Goal: Transaction & Acquisition: Book appointment/travel/reservation

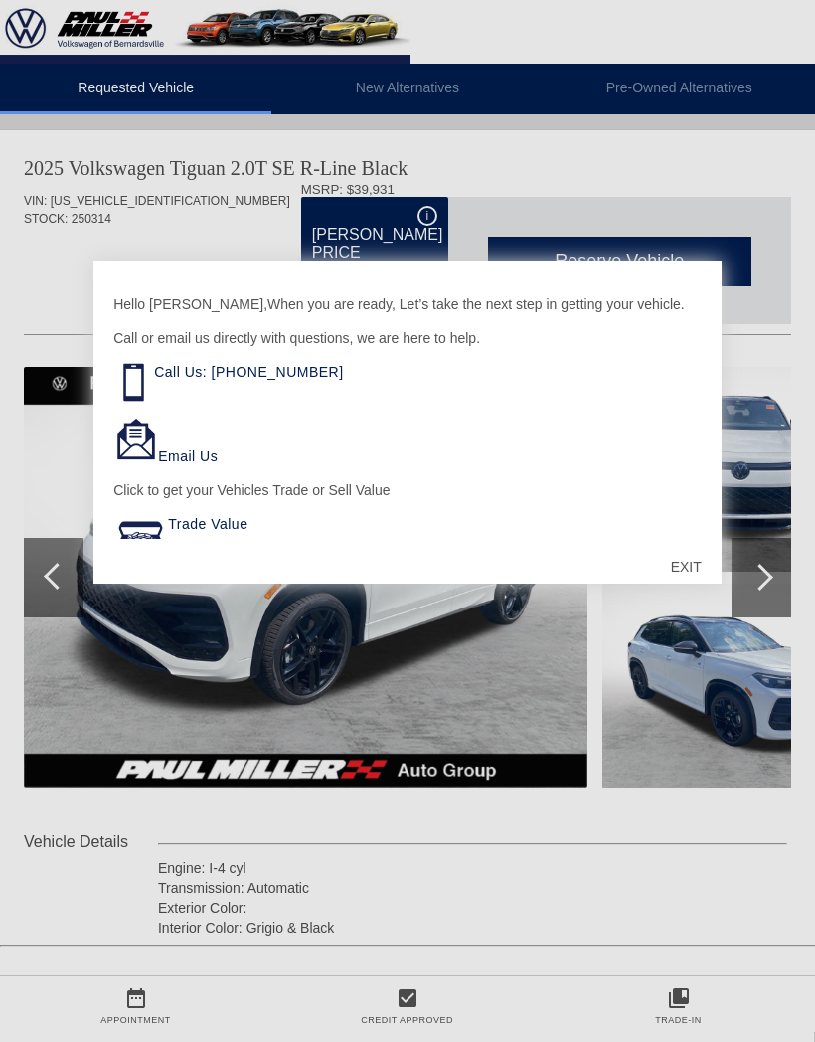
click at [690, 563] on div "EXIT" at bounding box center [686, 567] width 71 height 60
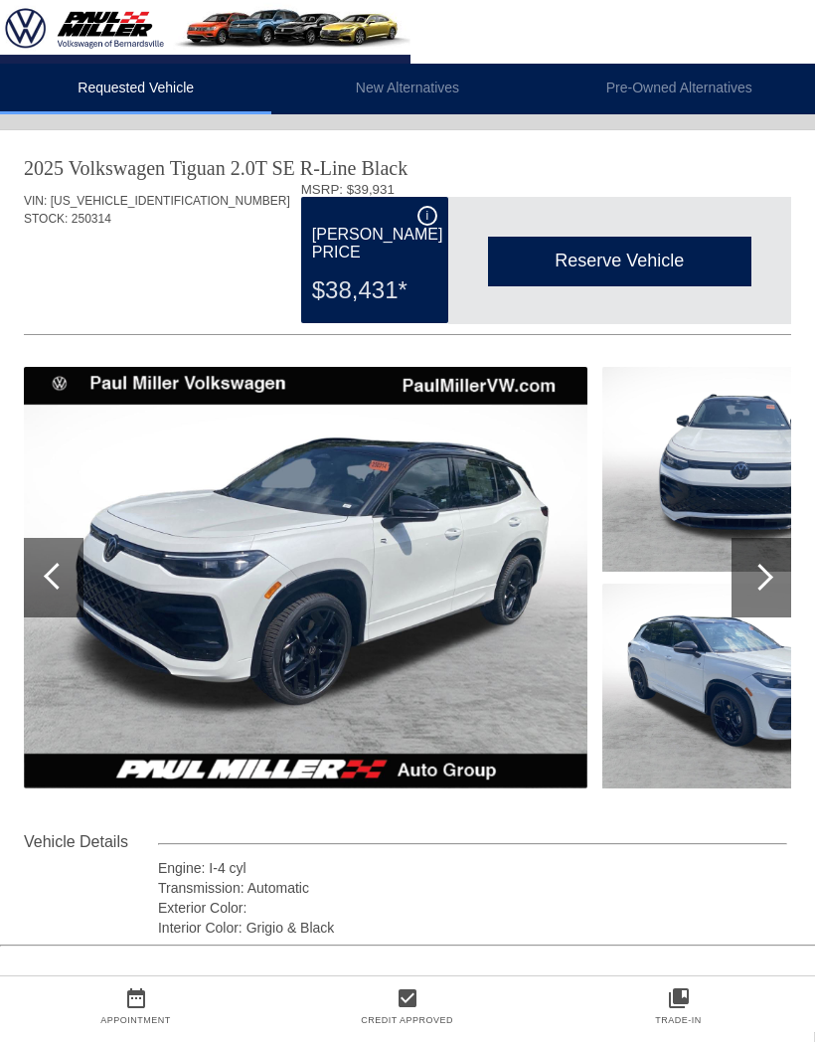
click at [430, 84] on li "New Alternatives" at bounding box center [406, 89] width 271 height 51
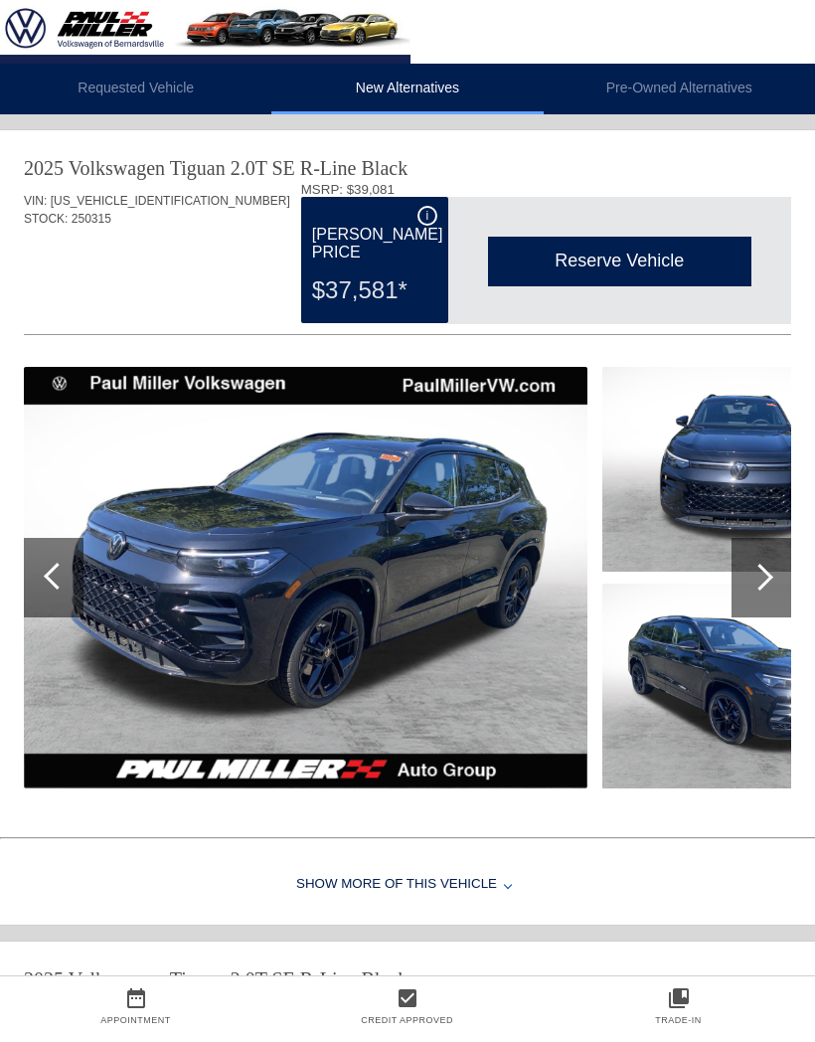
scroll to position [0, 2]
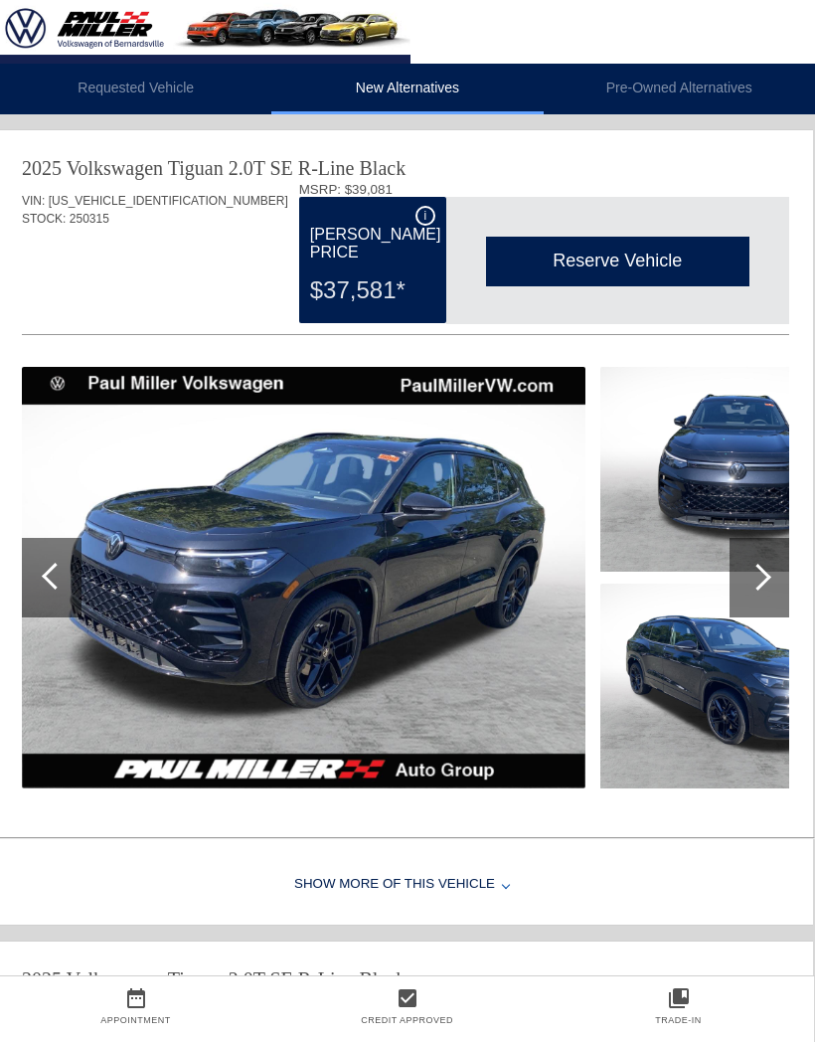
click at [756, 575] on div at bounding box center [758, 577] width 27 height 27
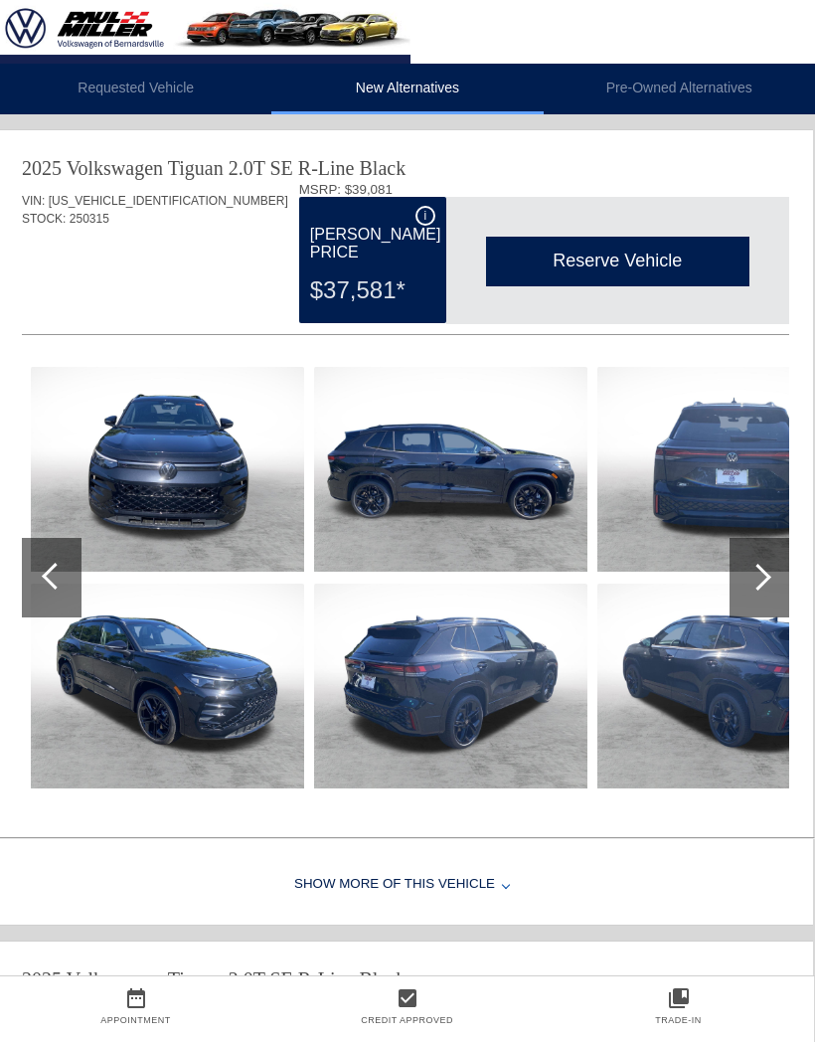
click at [763, 563] on div at bounding box center [760, 578] width 60 height 80
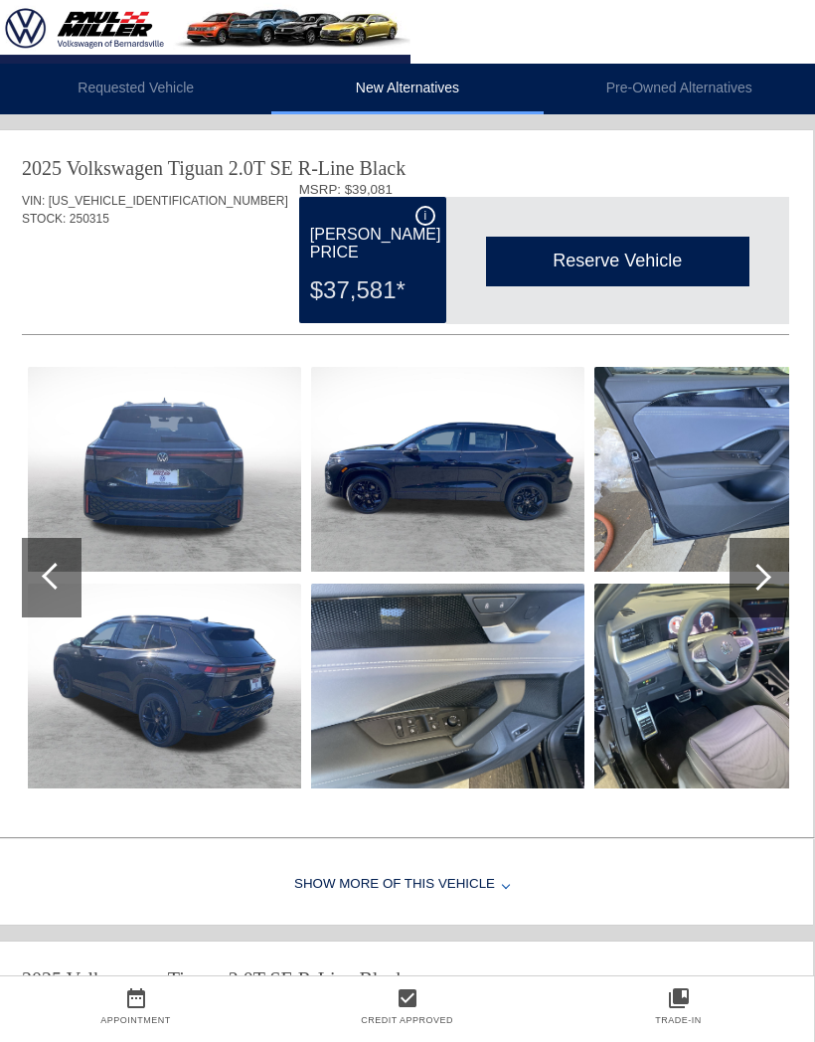
click at [766, 577] on div at bounding box center [758, 577] width 27 height 27
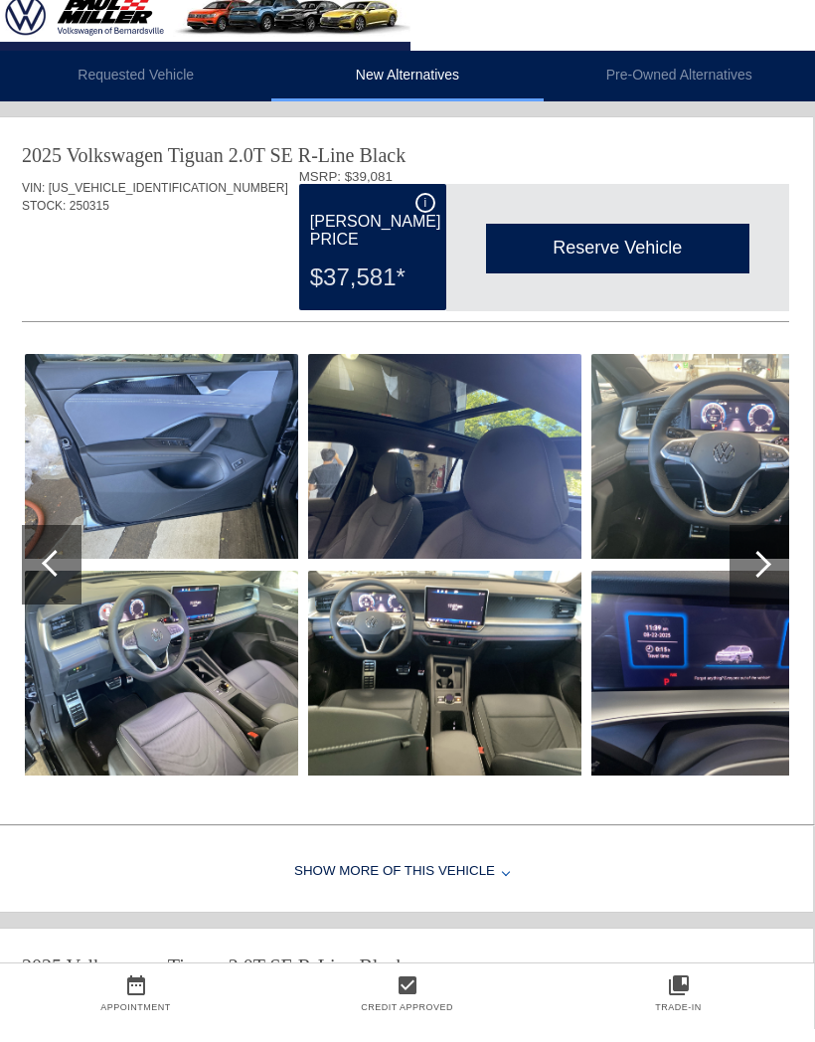
click at [772, 559] on div at bounding box center [760, 578] width 60 height 80
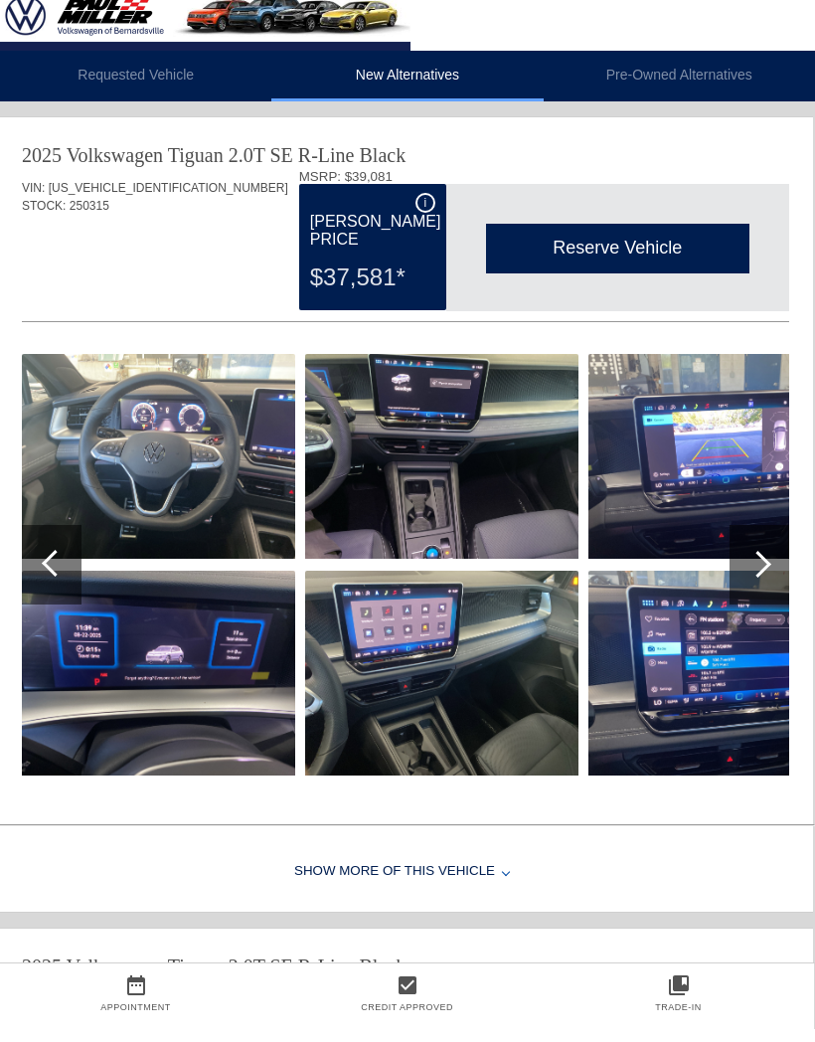
scroll to position [13, 2]
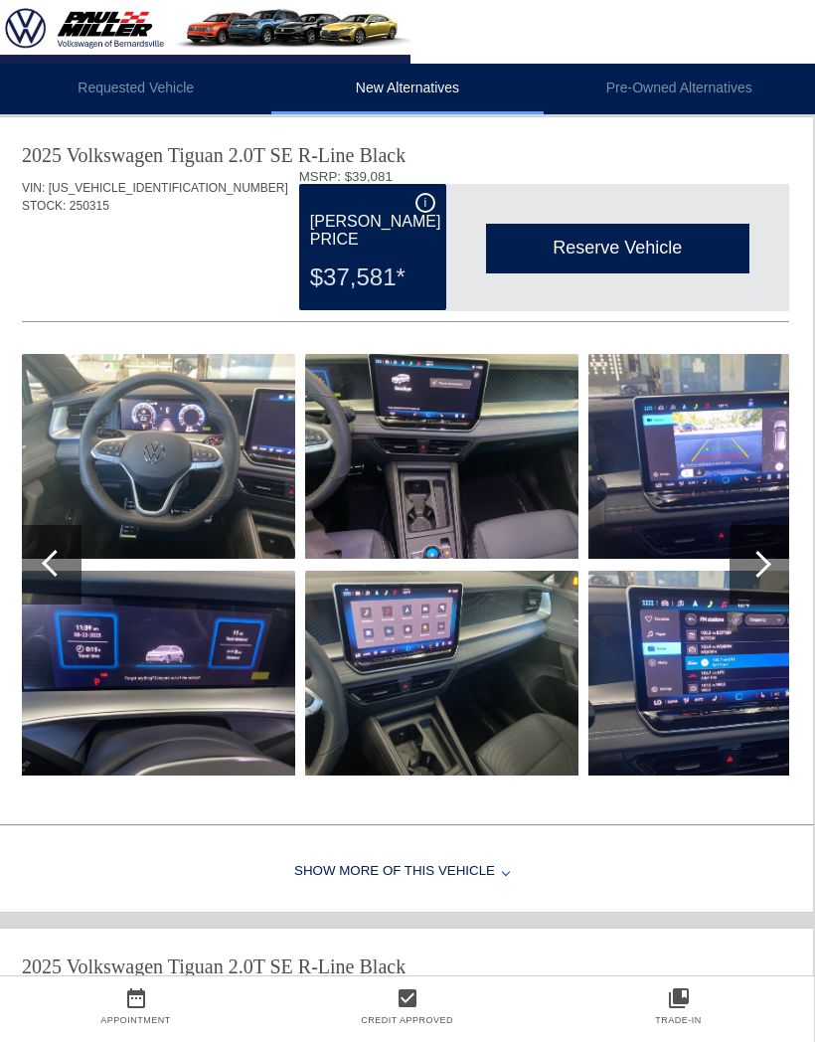
click at [771, 554] on div at bounding box center [760, 565] width 60 height 80
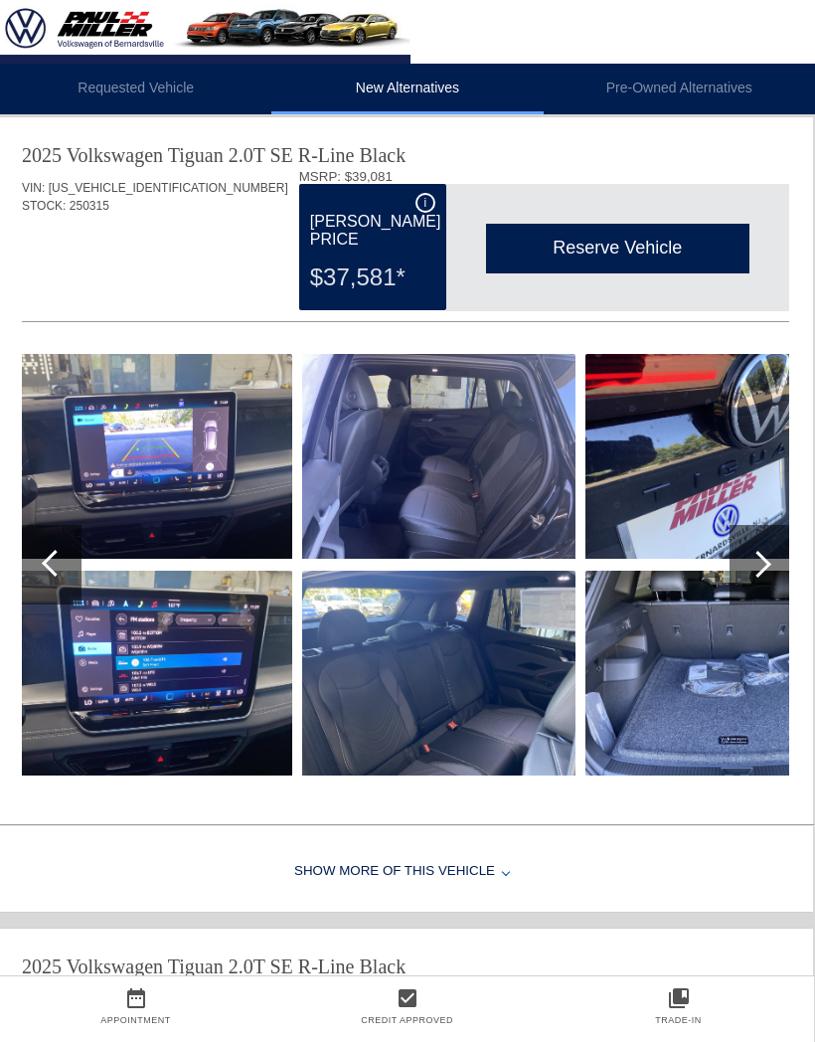
click at [766, 553] on div at bounding box center [760, 565] width 60 height 80
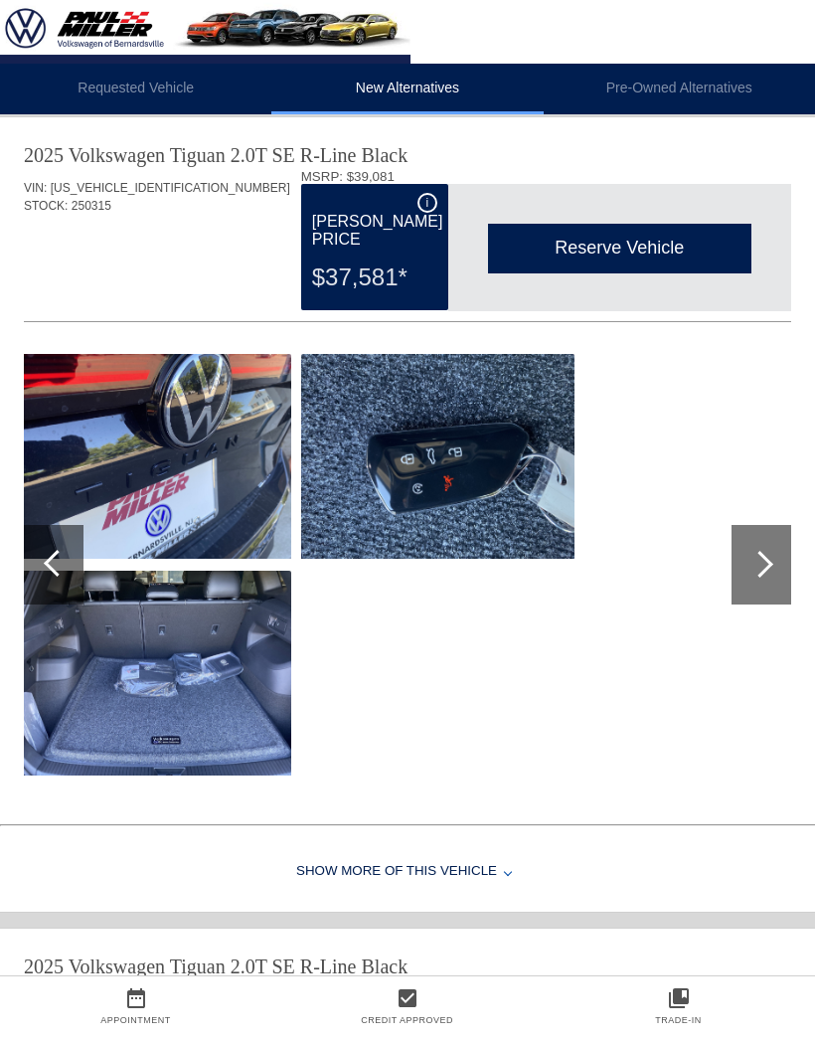
scroll to position [32, 0]
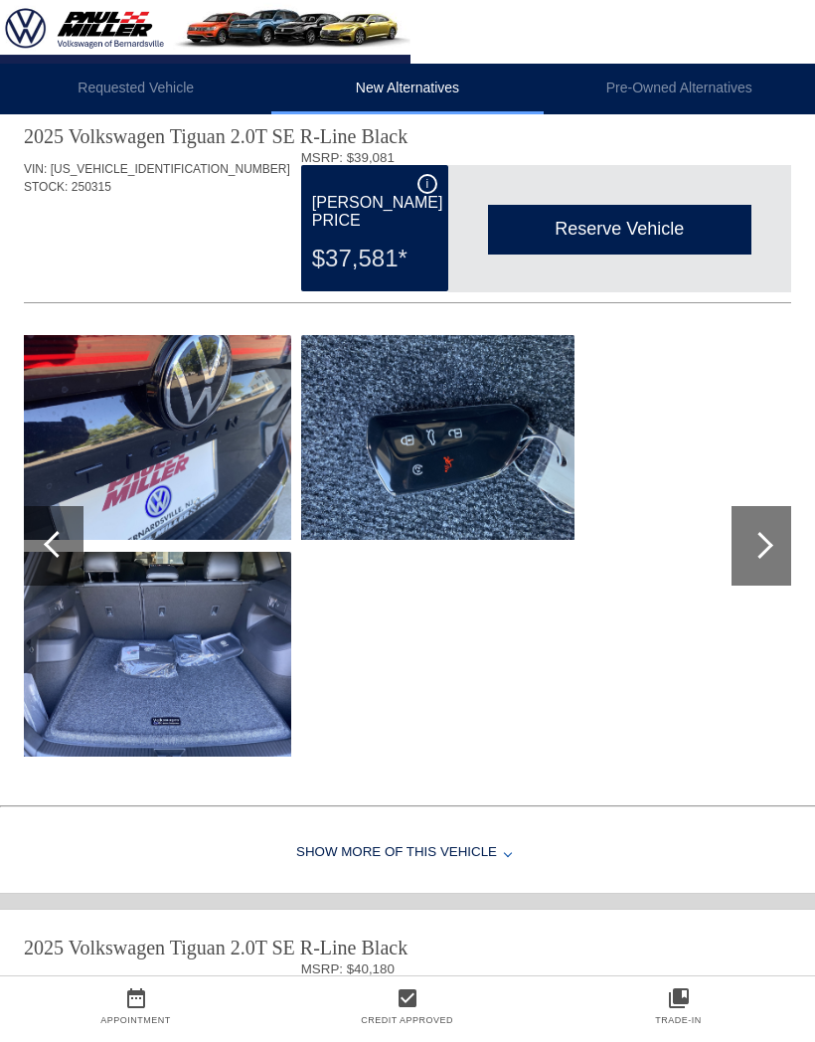
click at [67, 553] on div at bounding box center [54, 546] width 60 height 80
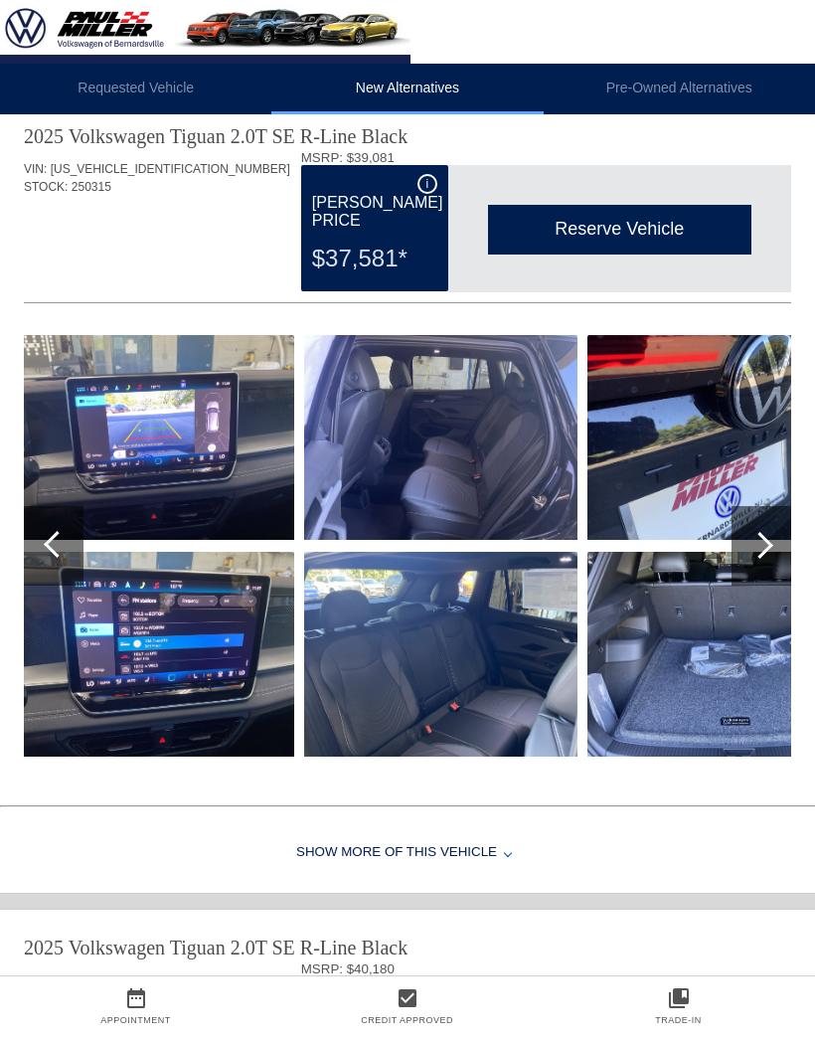
click at [61, 550] on div at bounding box center [57, 544] width 27 height 27
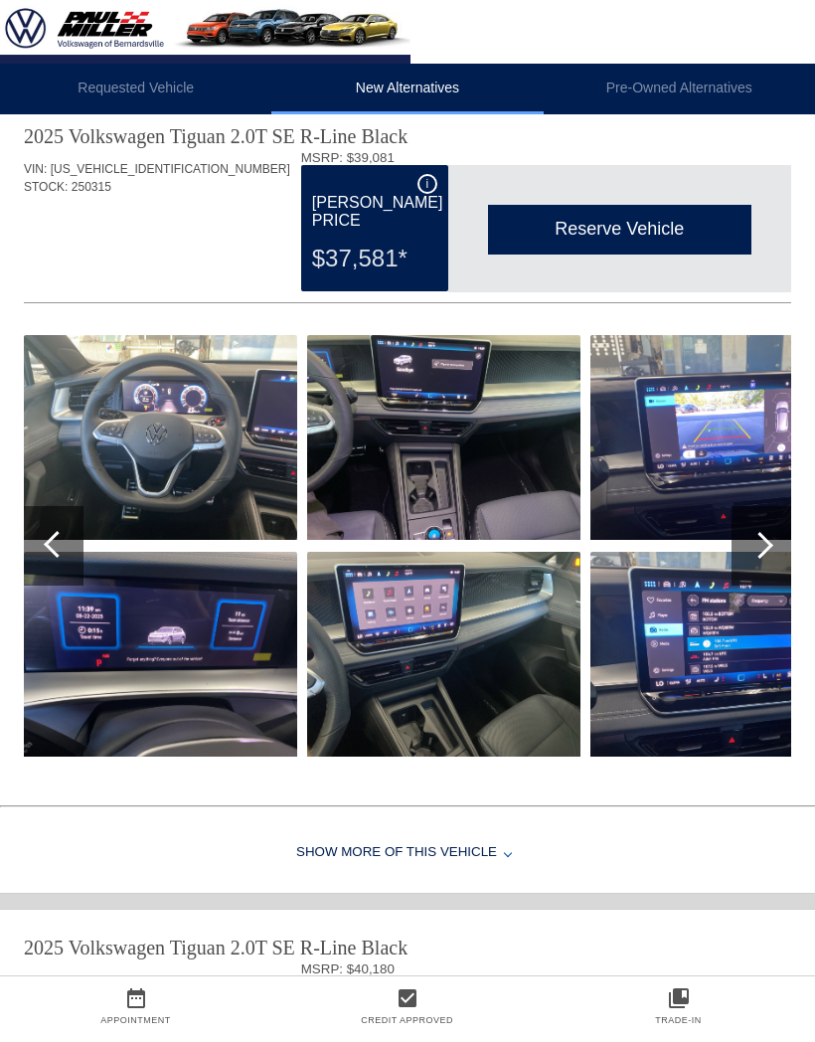
click at [72, 561] on div at bounding box center [54, 546] width 60 height 80
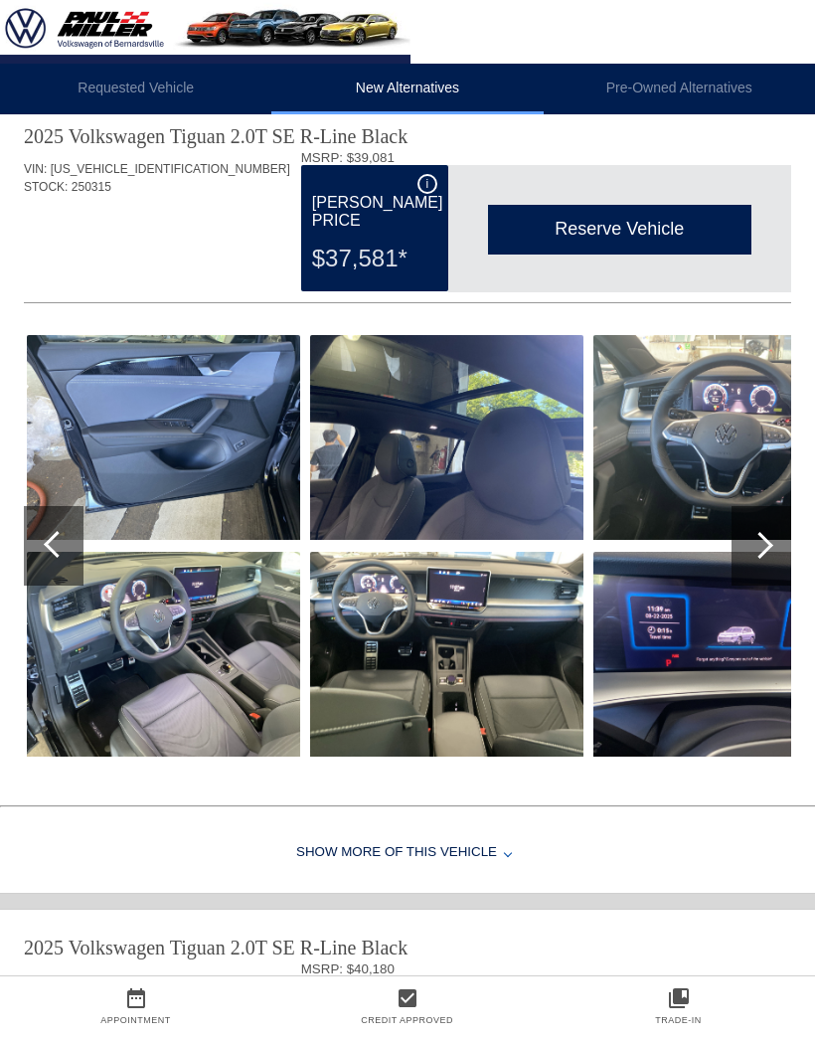
click at [66, 553] on div at bounding box center [54, 546] width 60 height 80
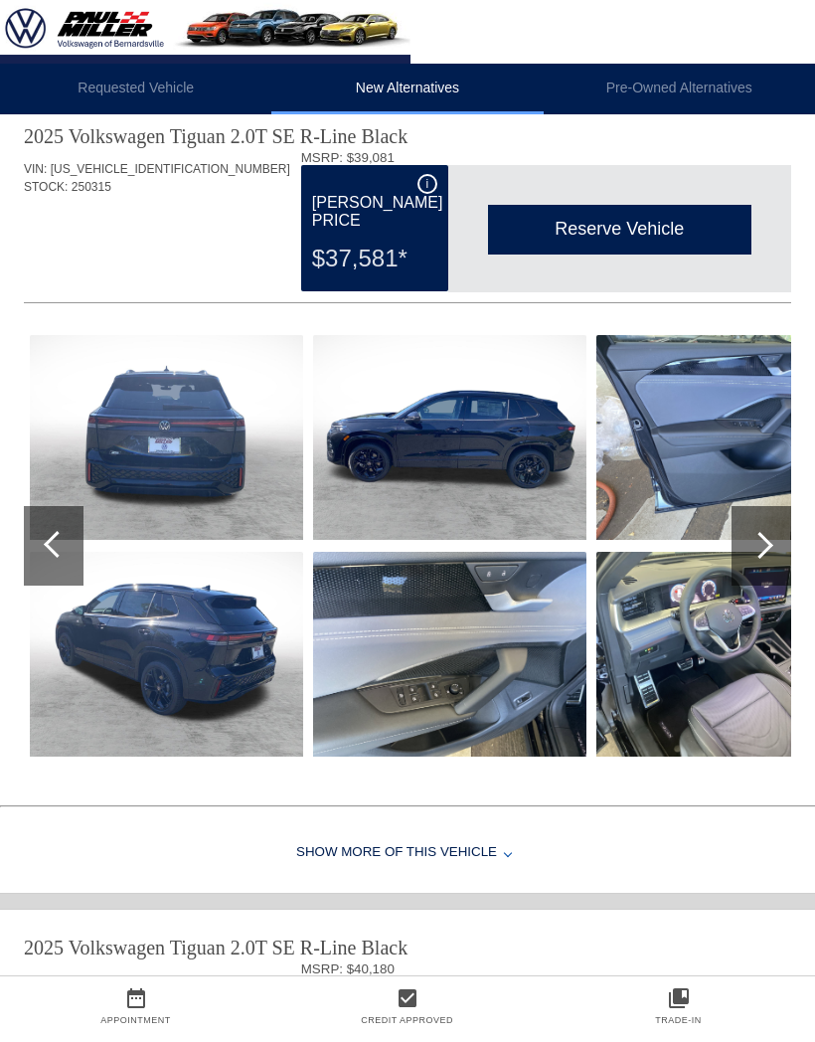
click at [61, 555] on div at bounding box center [54, 546] width 60 height 80
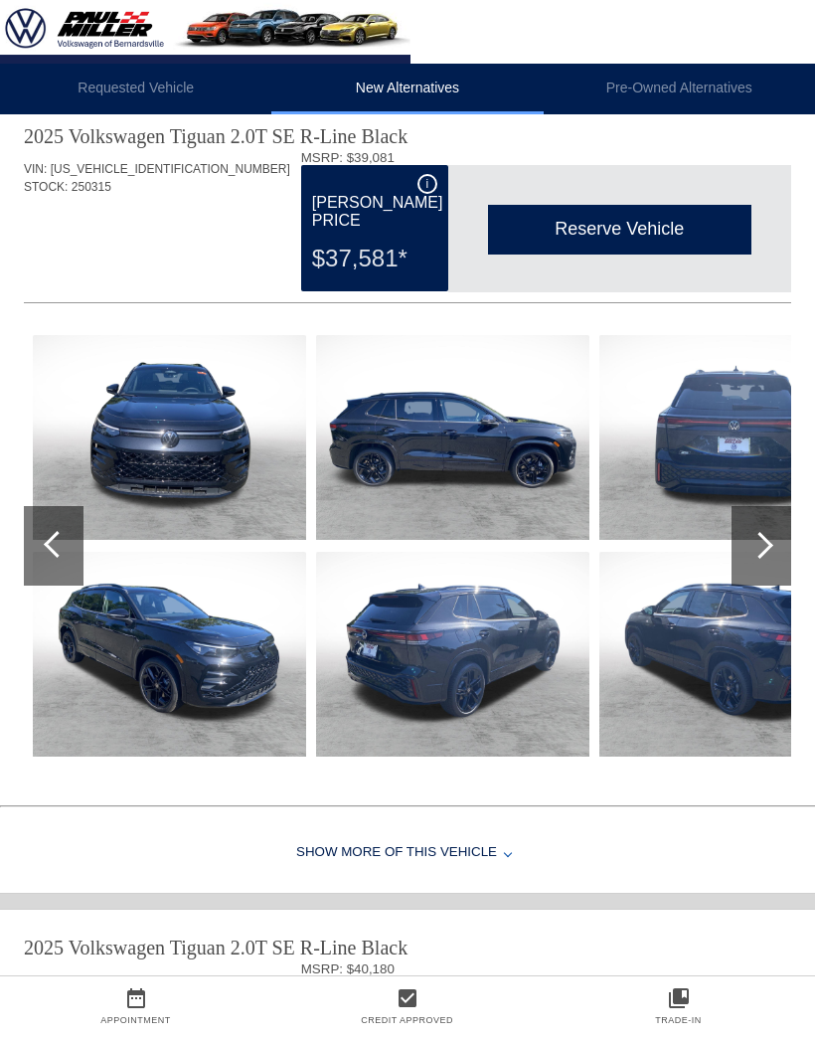
click at [475, 847] on div "Show More of this Vehicle" at bounding box center [407, 853] width 815 height 80
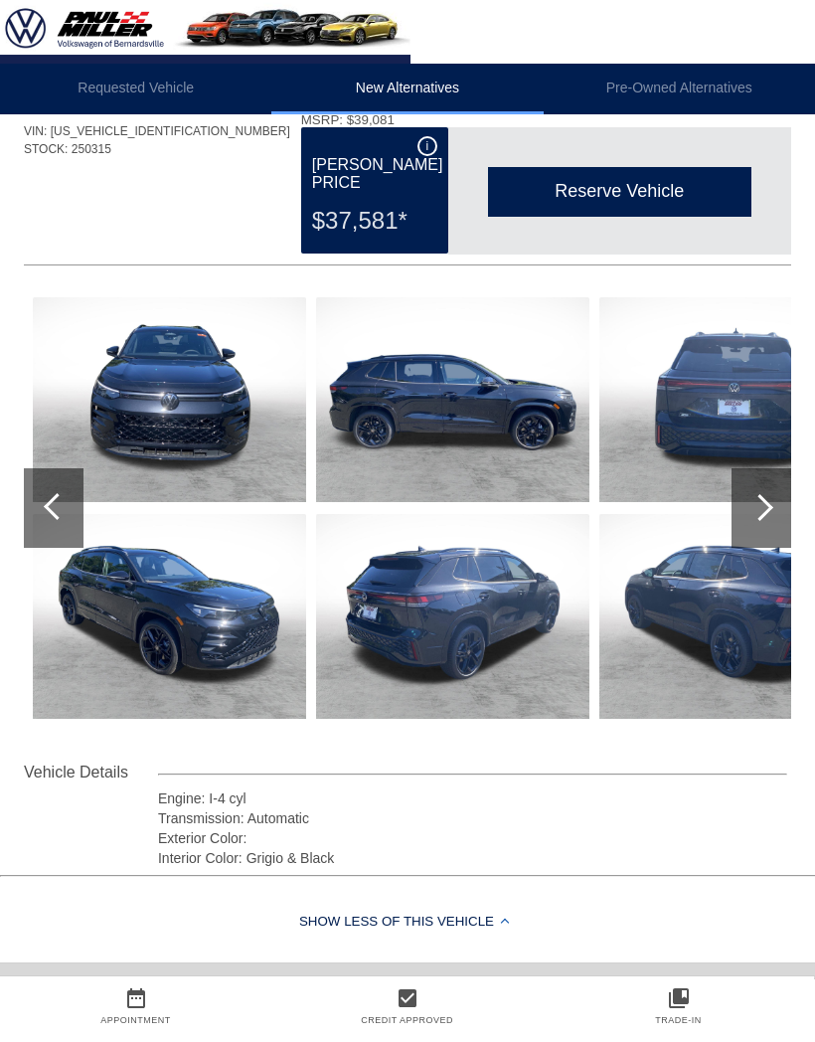
scroll to position [96, 0]
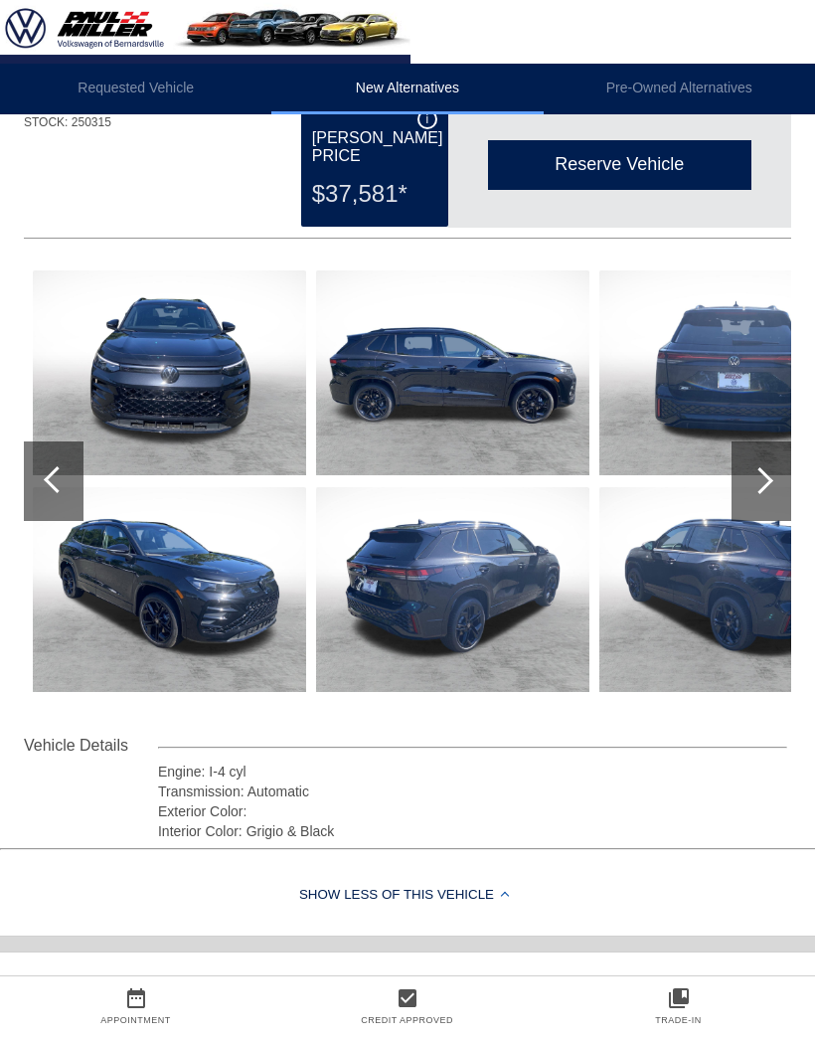
click at [468, 902] on div "Show Less of this Vehicle" at bounding box center [407, 896] width 815 height 80
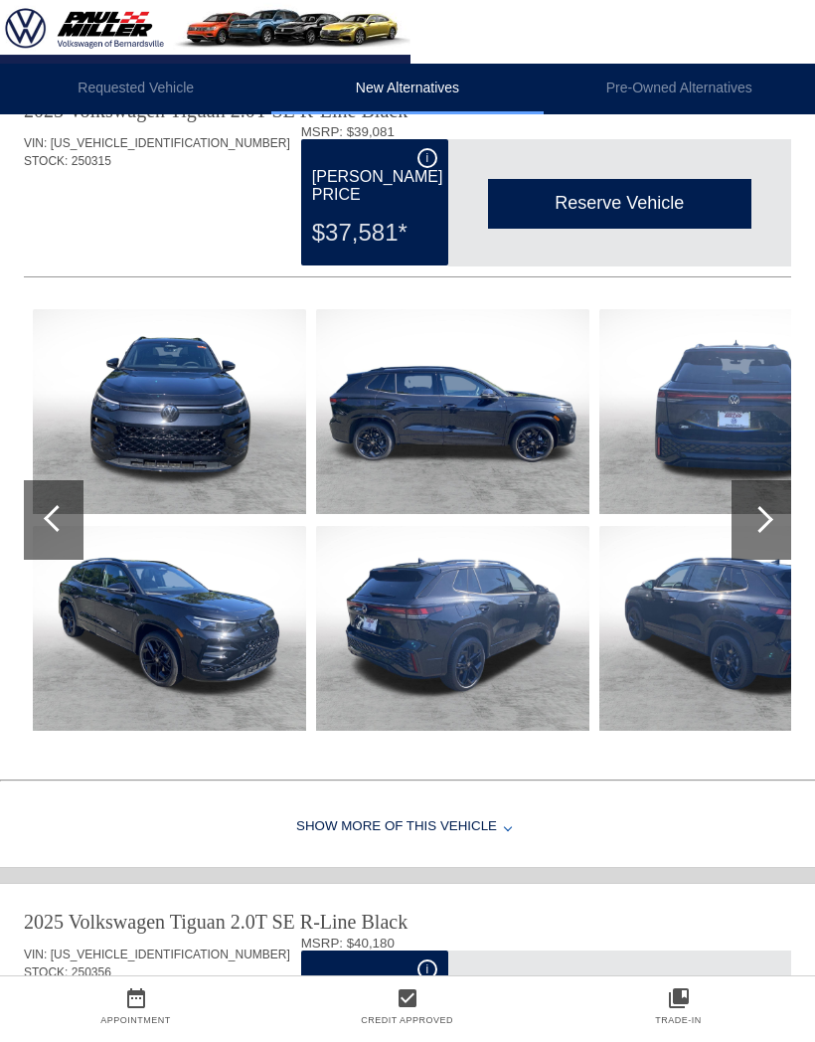
scroll to position [55, 0]
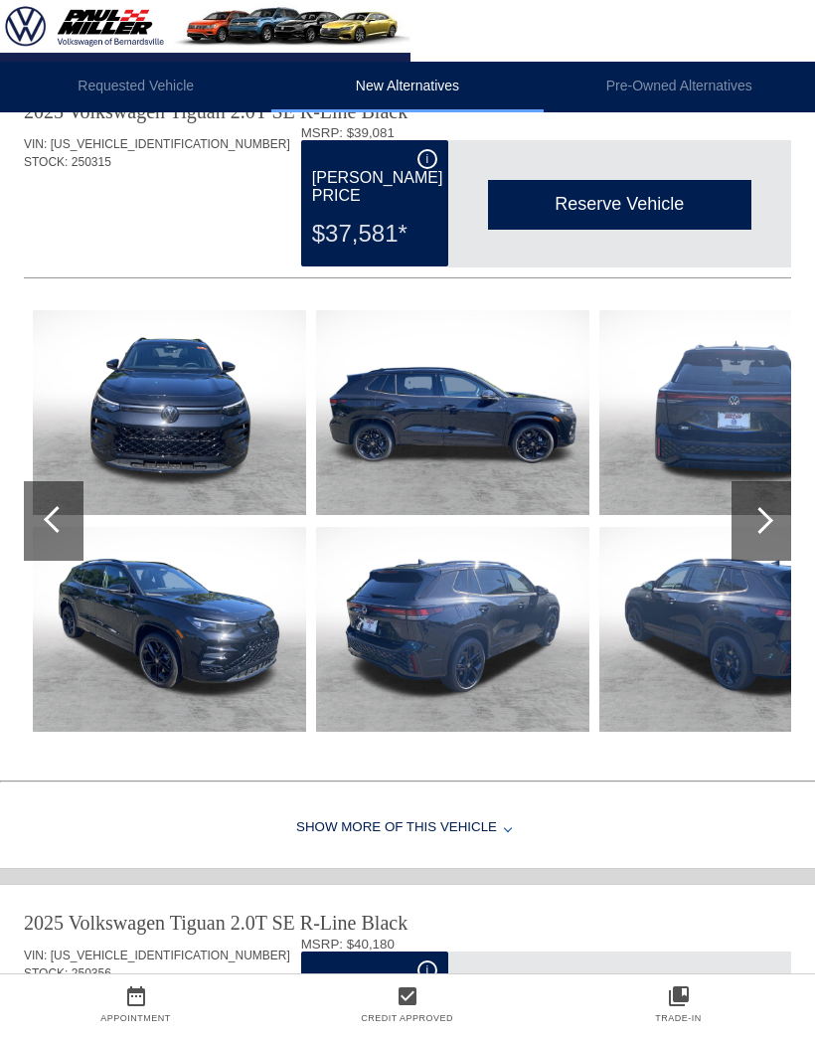
click at [58, 40] on img at bounding box center [205, 32] width 411 height 64
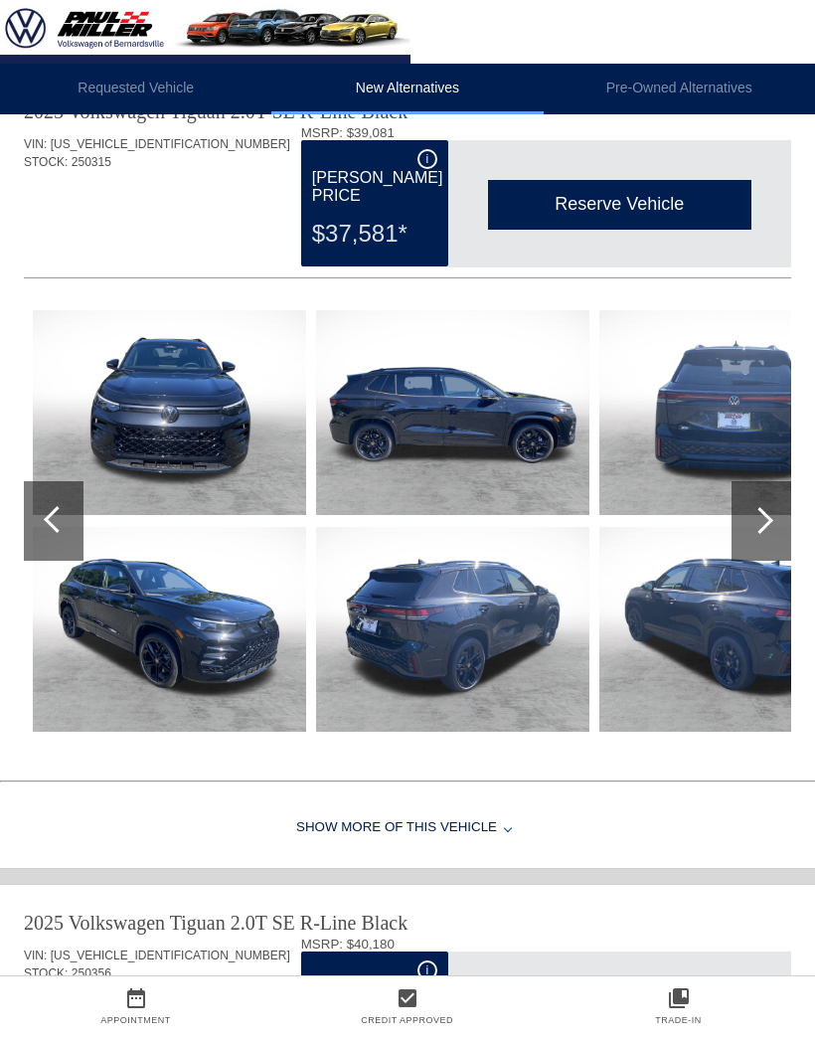
click at [178, 82] on li "Requested Vehicle" at bounding box center [135, 89] width 271 height 51
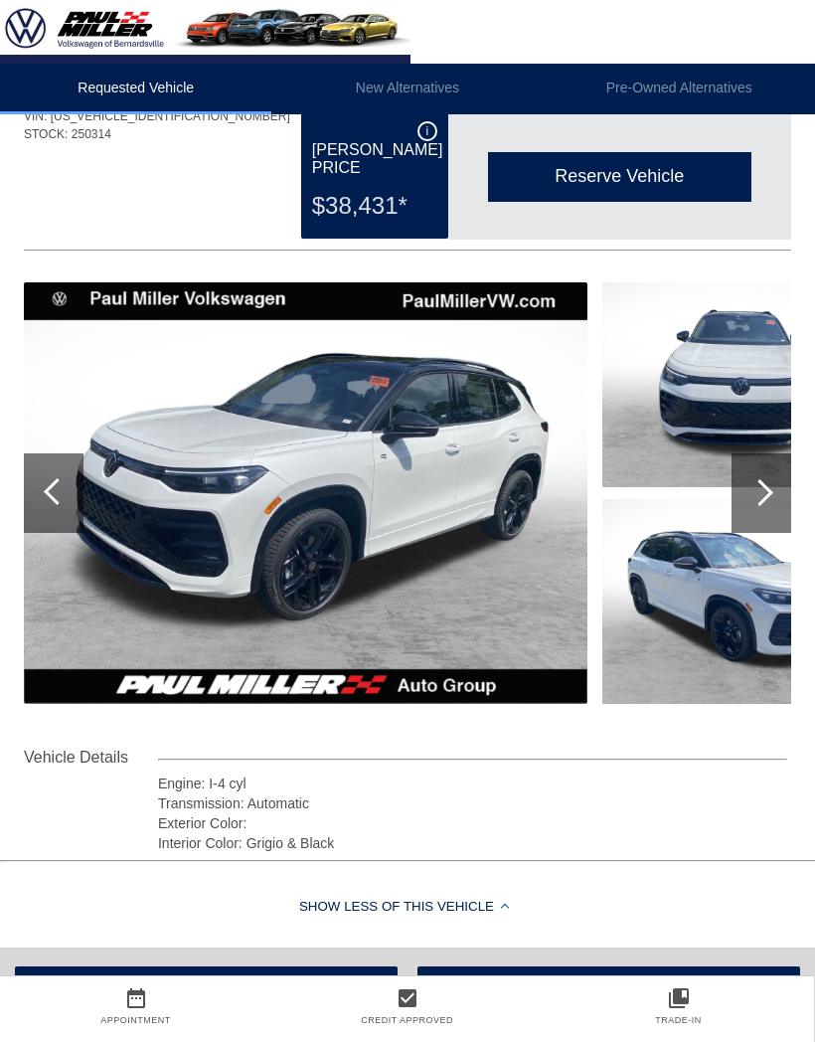
scroll to position [0, 0]
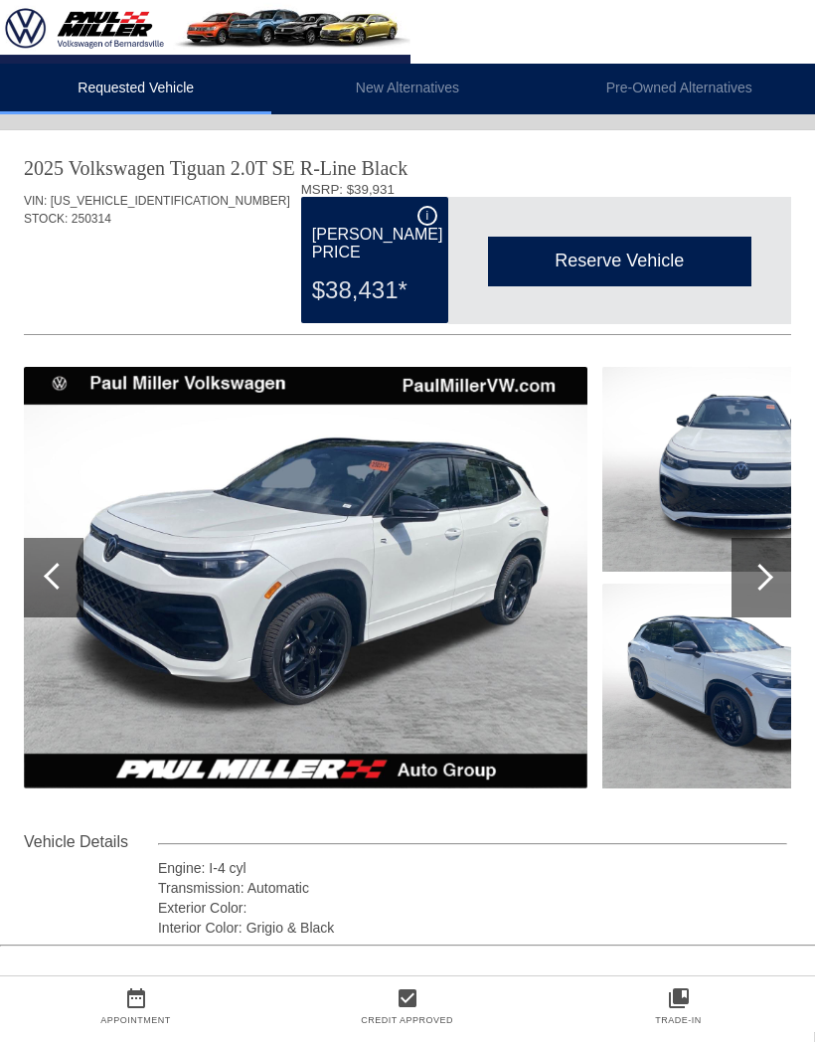
click at [412, 80] on li "New Alternatives" at bounding box center [406, 89] width 271 height 51
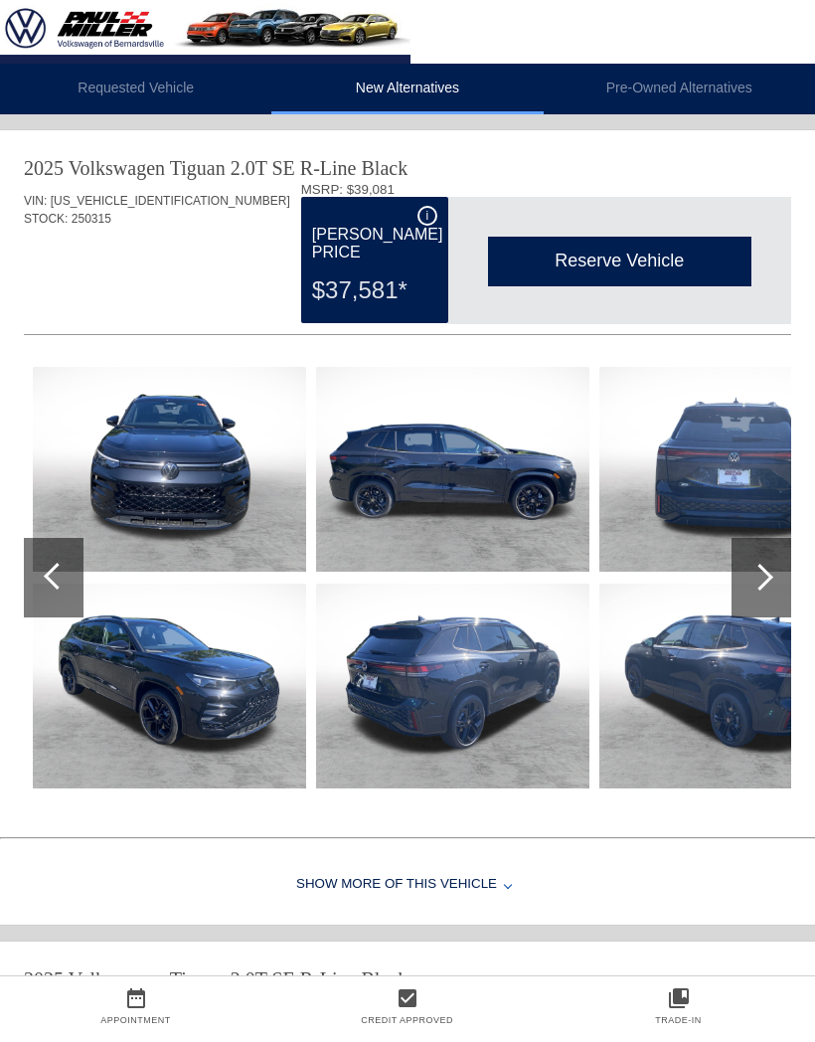
click at [113, 111] on li "Requested Vehicle" at bounding box center [135, 89] width 271 height 51
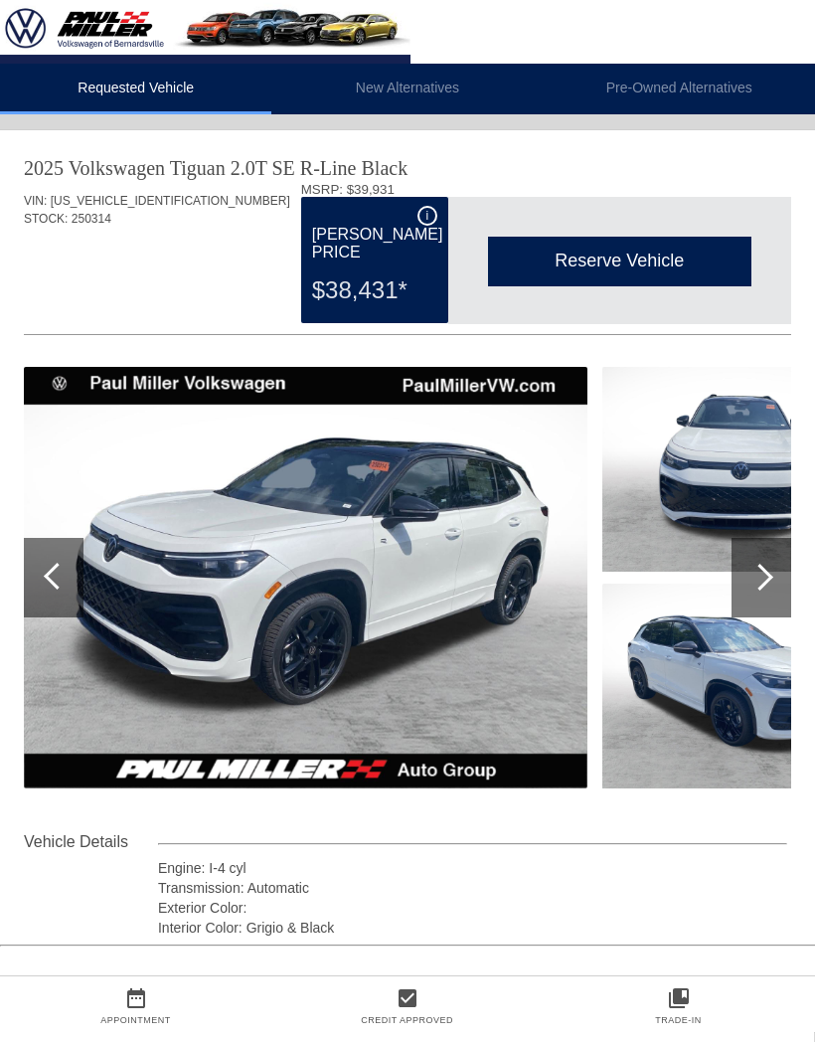
copy div "[US_VEHICLE_IDENTIFICATION_NUMBER]"
click at [755, 583] on div at bounding box center [760, 577] width 27 height 27
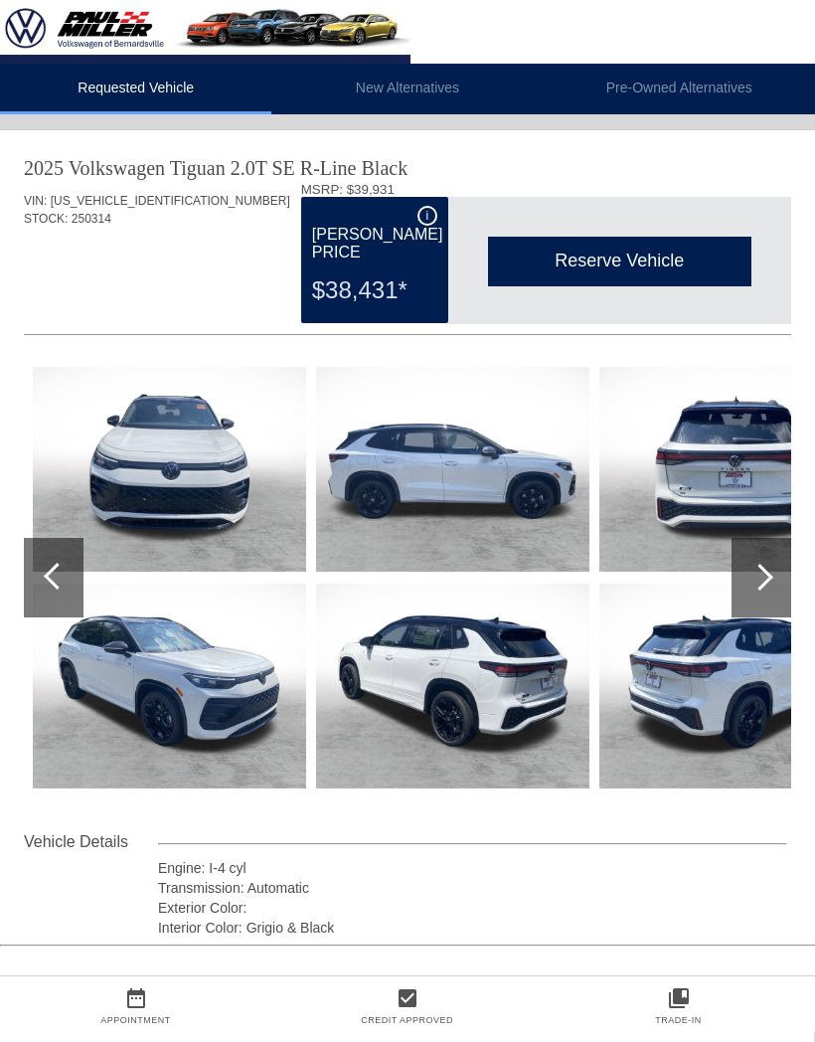
click at [421, 101] on li "New Alternatives" at bounding box center [406, 89] width 271 height 51
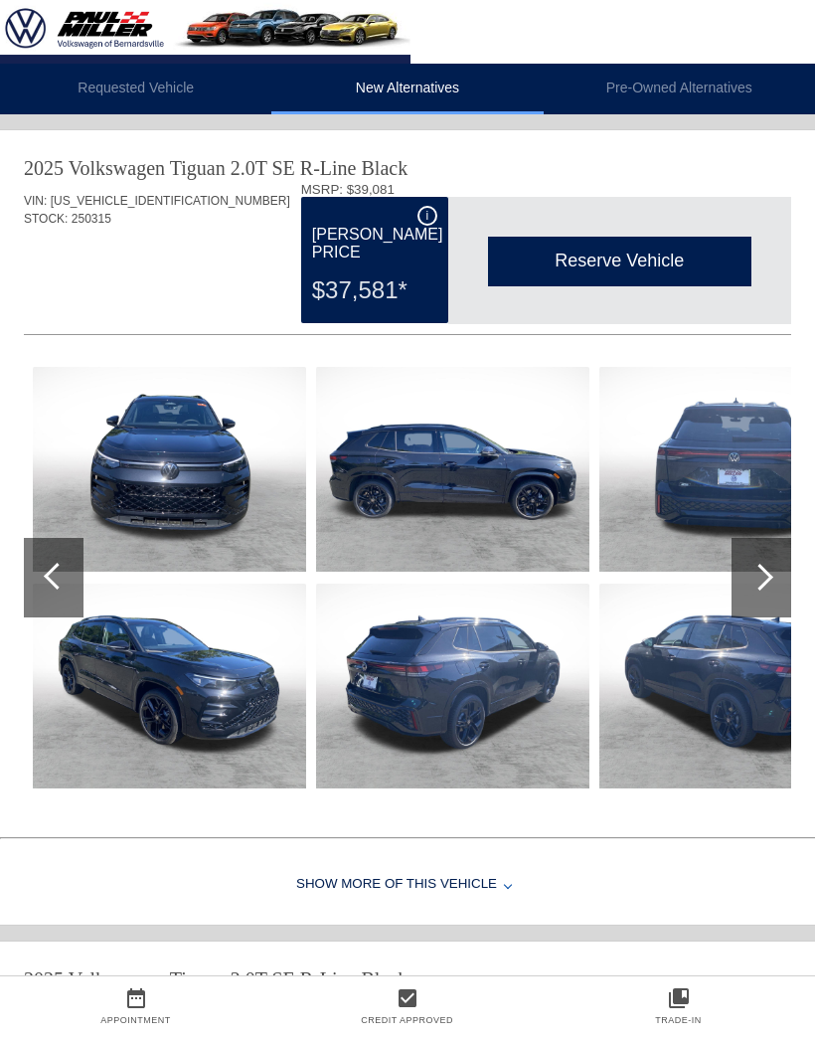
click at [170, 84] on li "Requested Vehicle" at bounding box center [135, 89] width 271 height 51
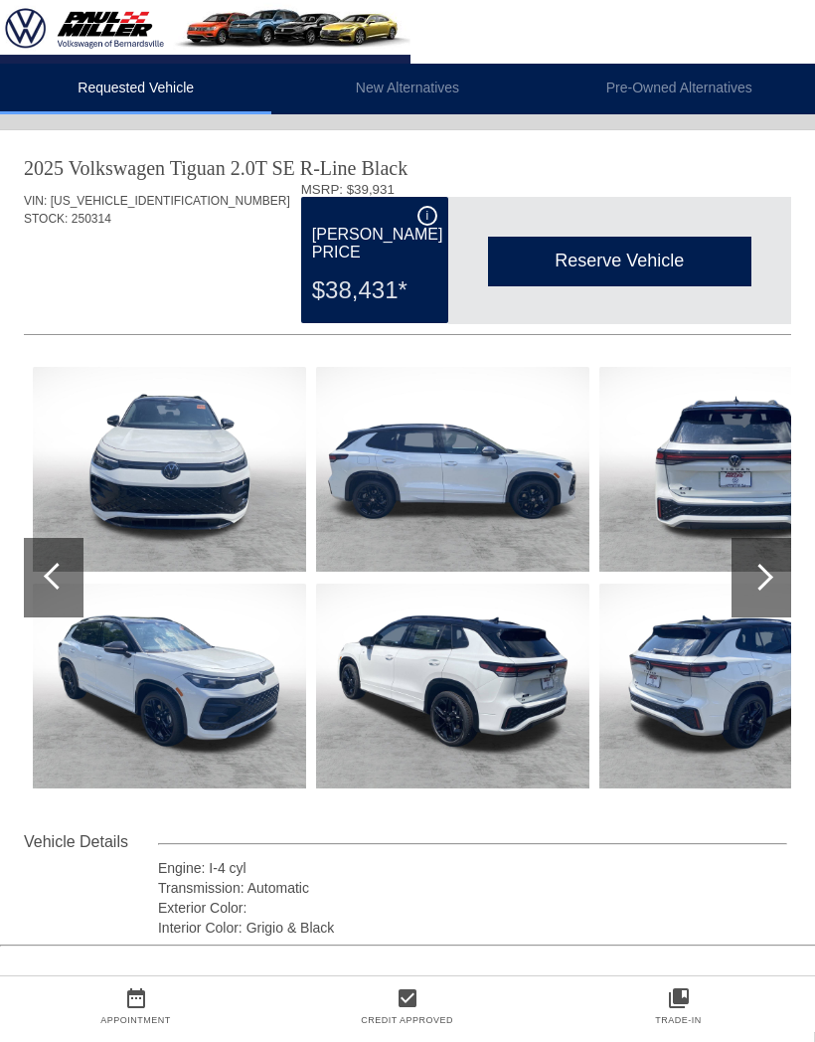
click at [396, 89] on li "New Alternatives" at bounding box center [406, 89] width 271 height 51
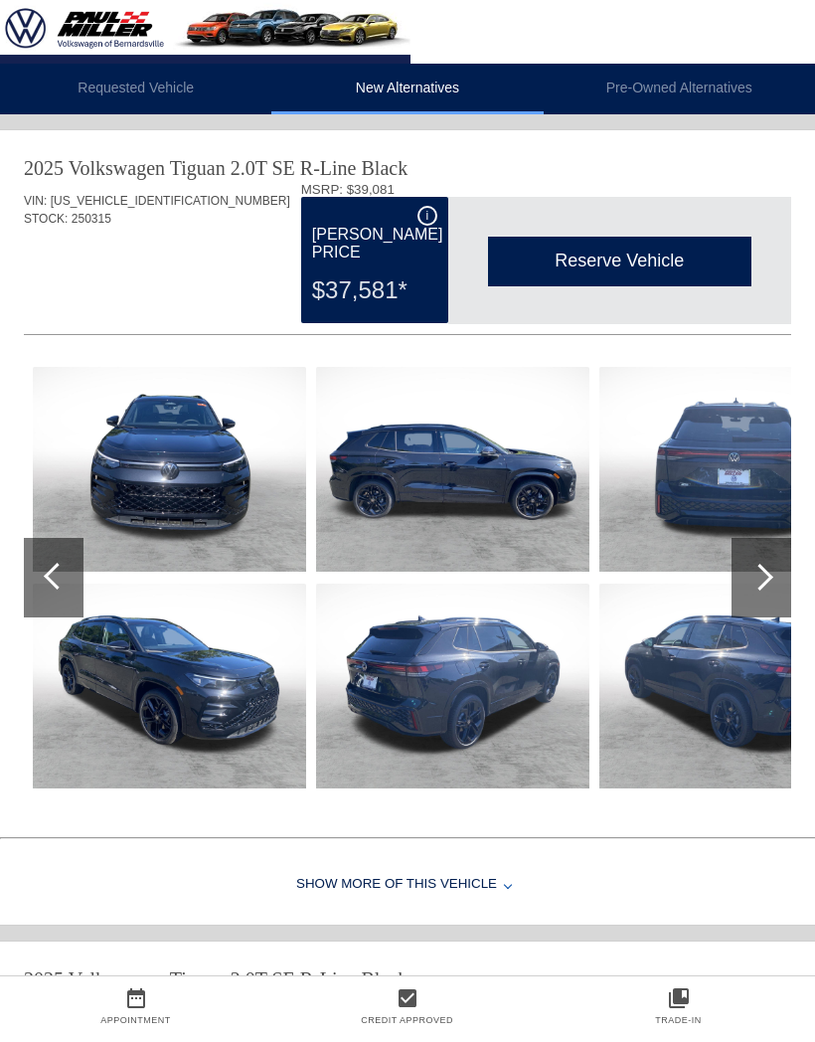
click at [764, 576] on div at bounding box center [760, 577] width 27 height 27
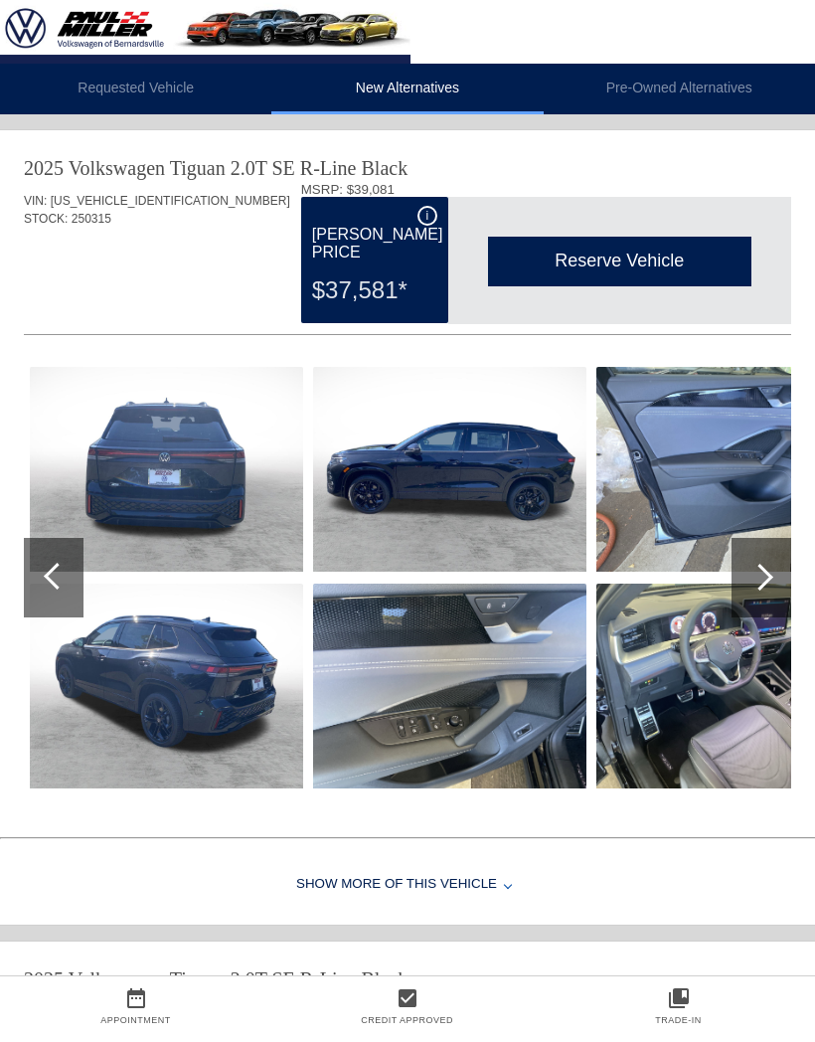
click at [762, 579] on div at bounding box center [760, 577] width 27 height 27
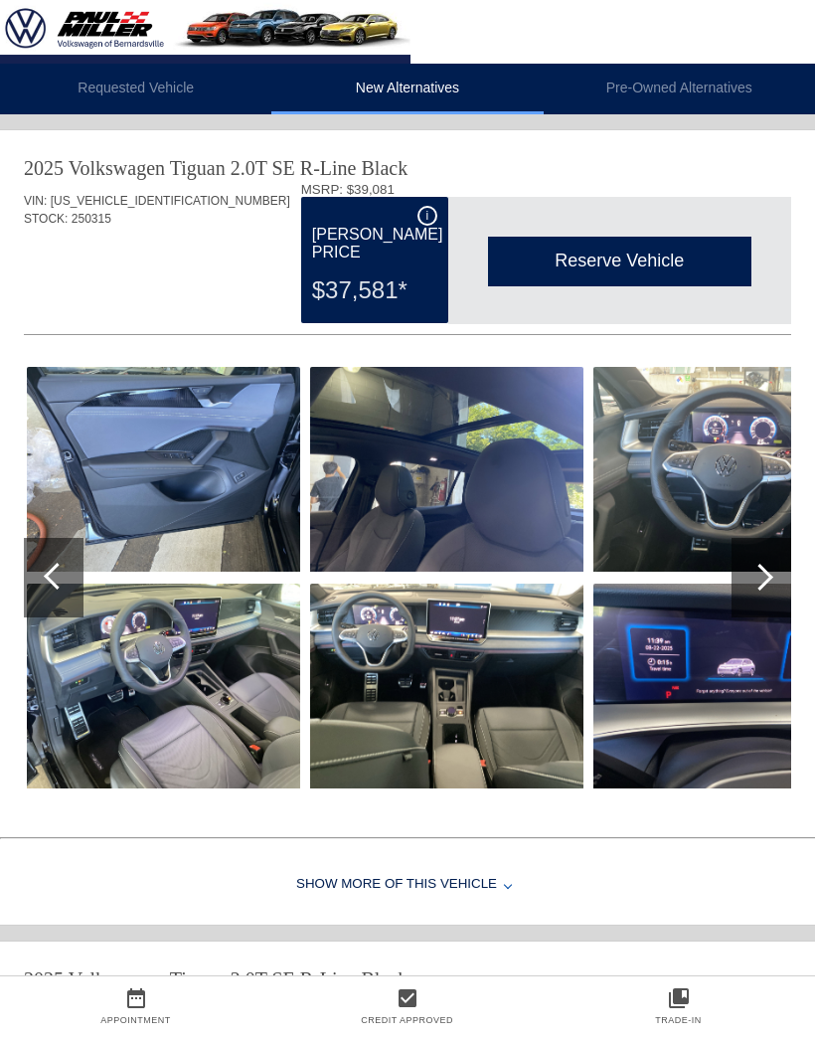
click at [769, 568] on div at bounding box center [762, 578] width 60 height 80
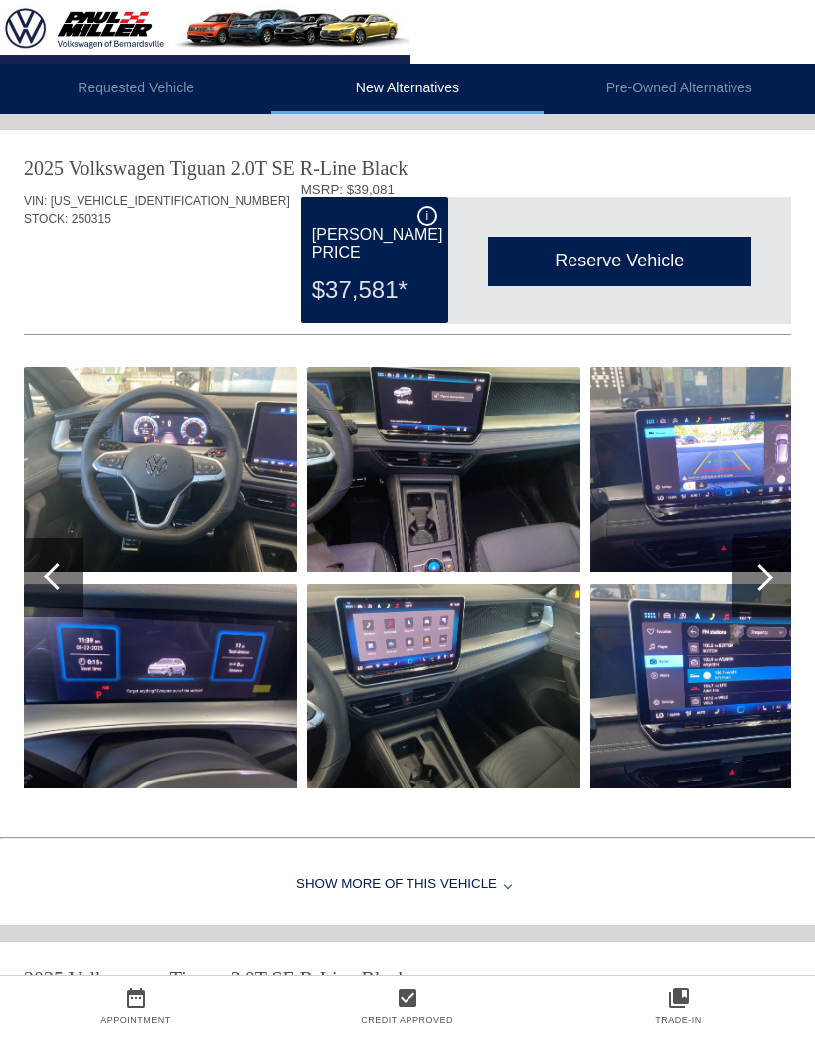
click at [774, 577] on div at bounding box center [762, 578] width 60 height 80
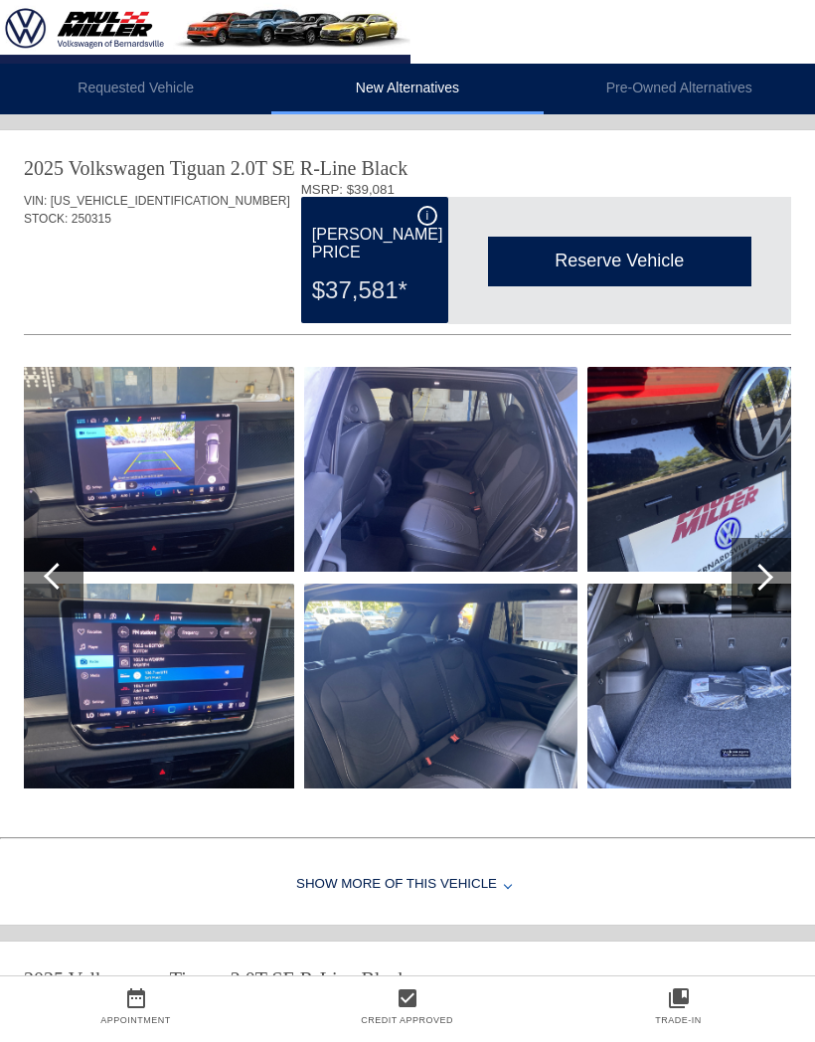
click at [165, 84] on li "Requested Vehicle" at bounding box center [135, 89] width 271 height 51
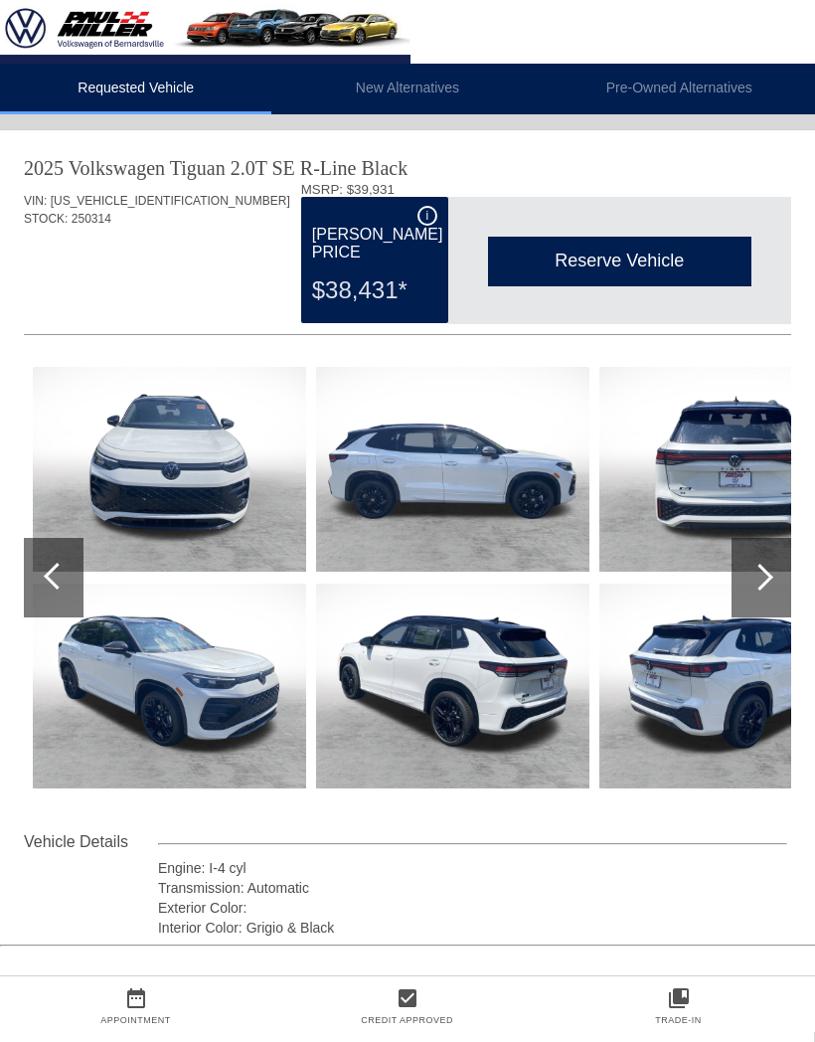
click at [433, 86] on li "New Alternatives" at bounding box center [406, 89] width 271 height 51
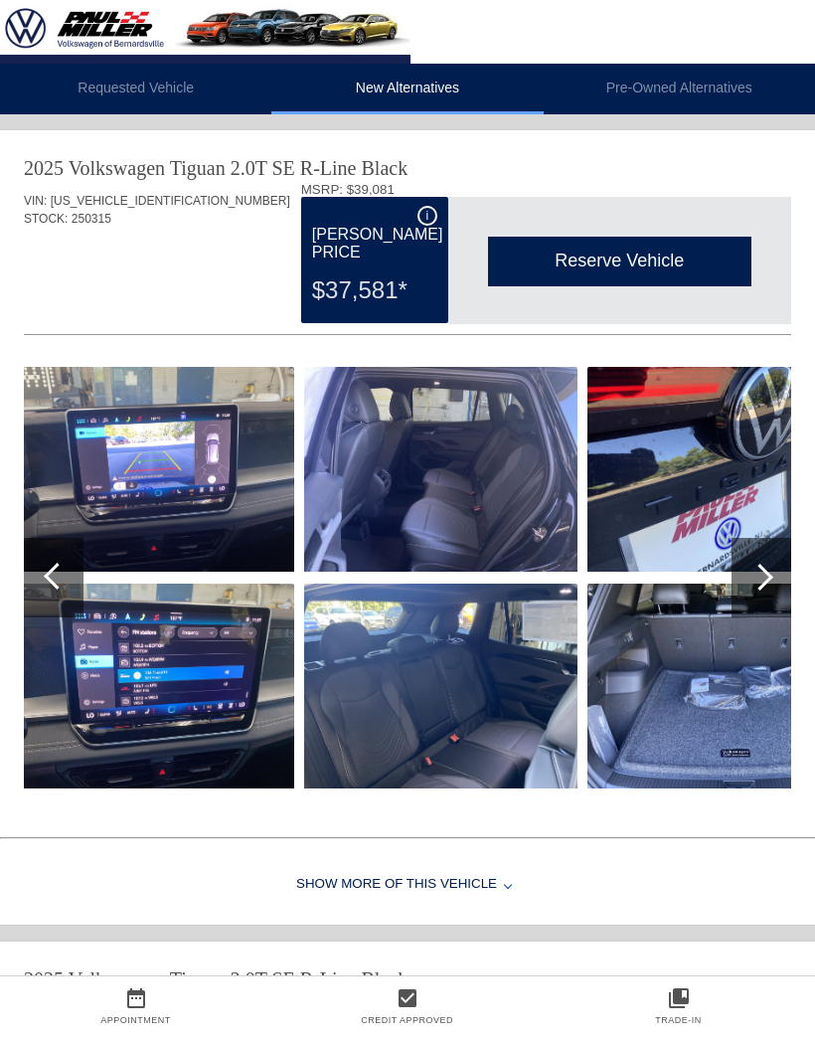
click at [687, 103] on li "Pre-Owned Alternatives" at bounding box center [679, 89] width 271 height 51
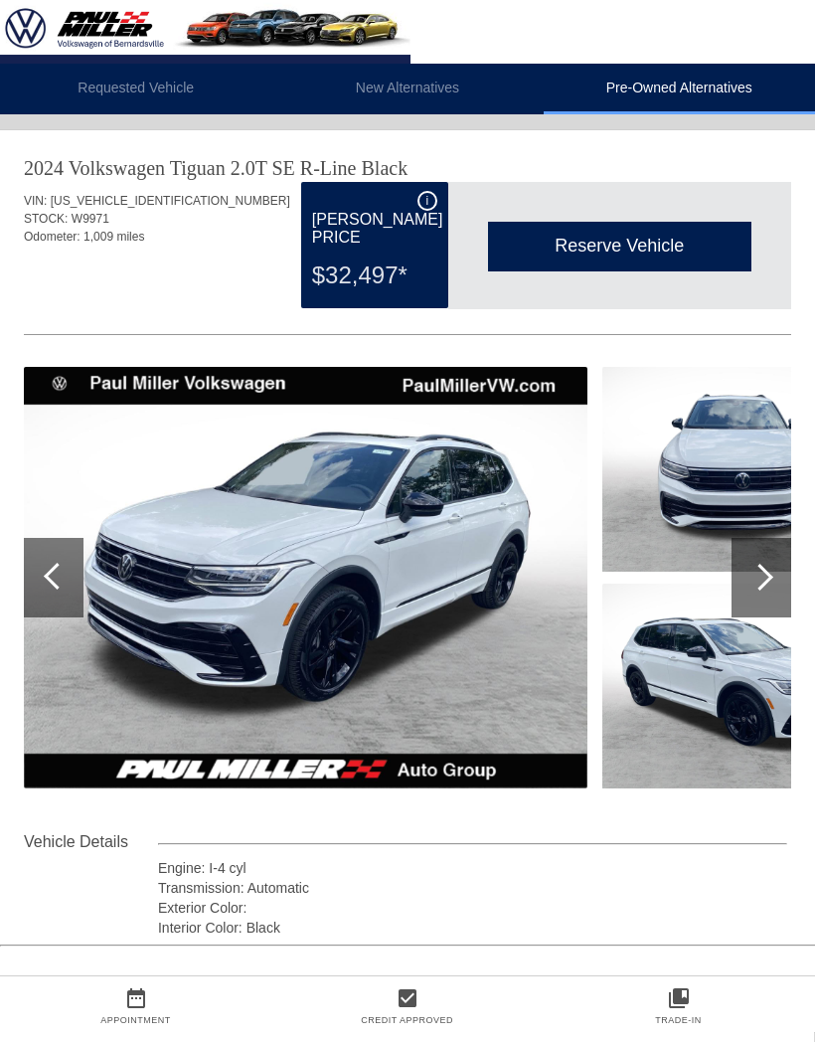
click at [419, 79] on li "New Alternatives" at bounding box center [406, 89] width 271 height 51
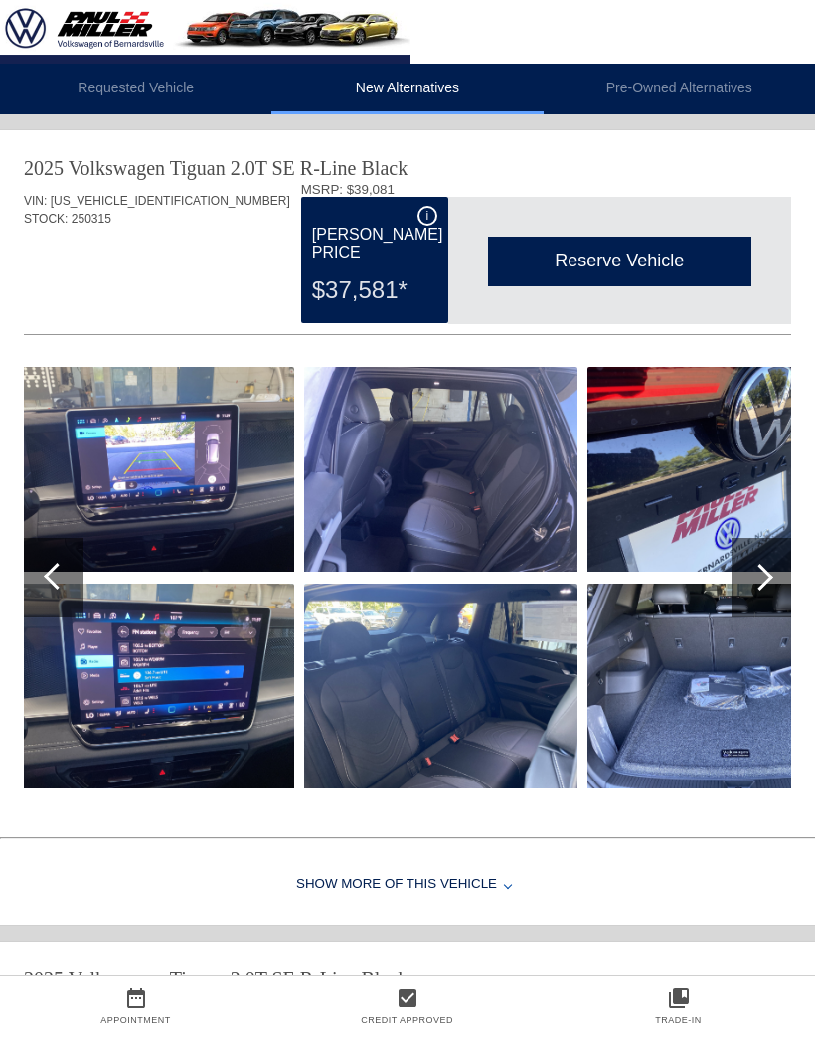
click at [72, 582] on div at bounding box center [54, 578] width 60 height 80
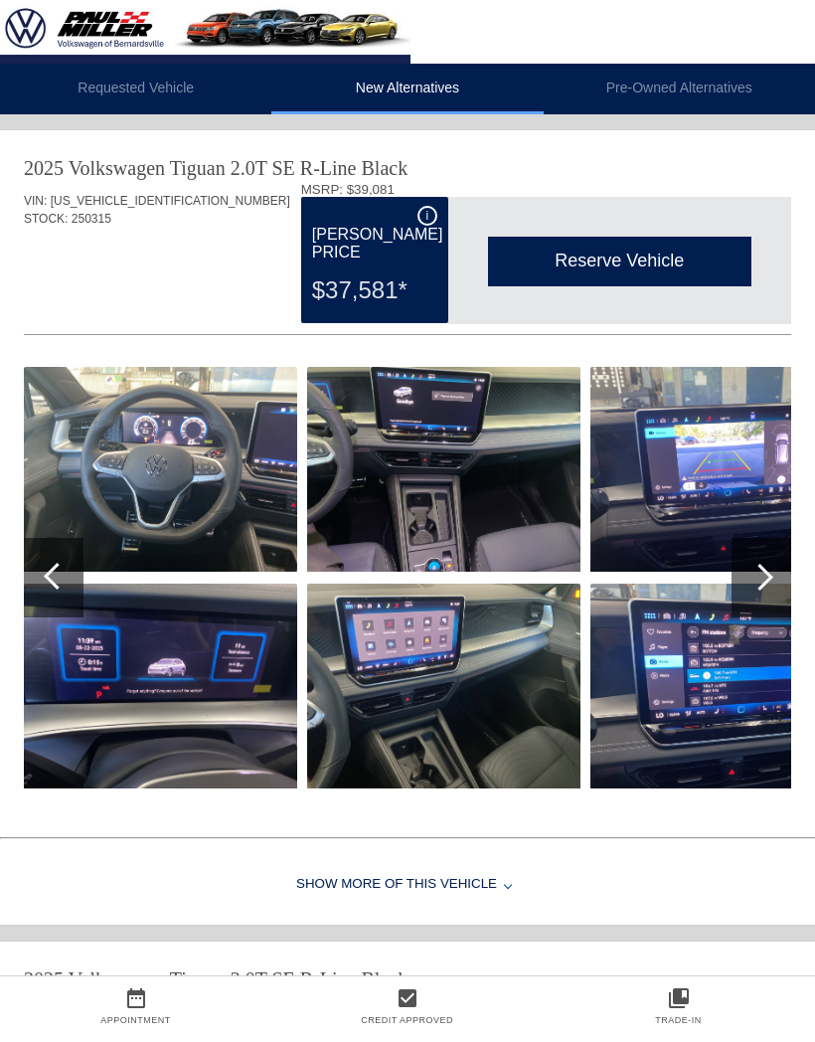
click at [62, 591] on div at bounding box center [54, 578] width 60 height 80
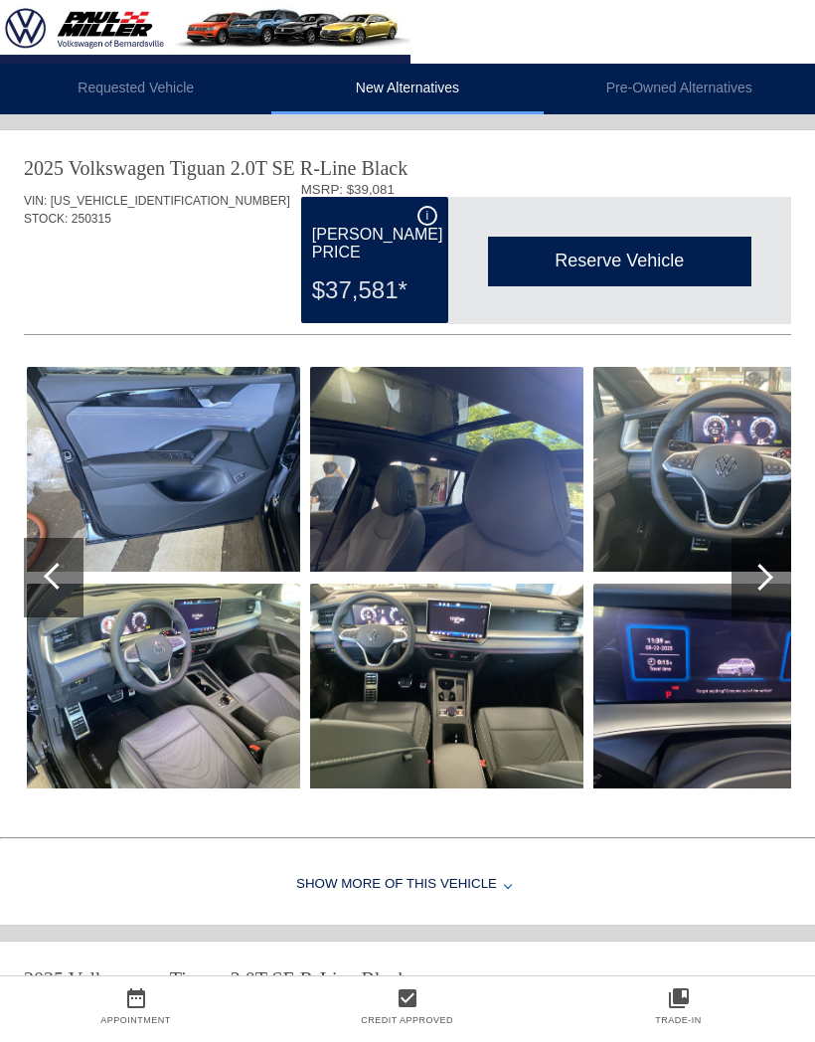
click at [54, 574] on div at bounding box center [57, 576] width 27 height 27
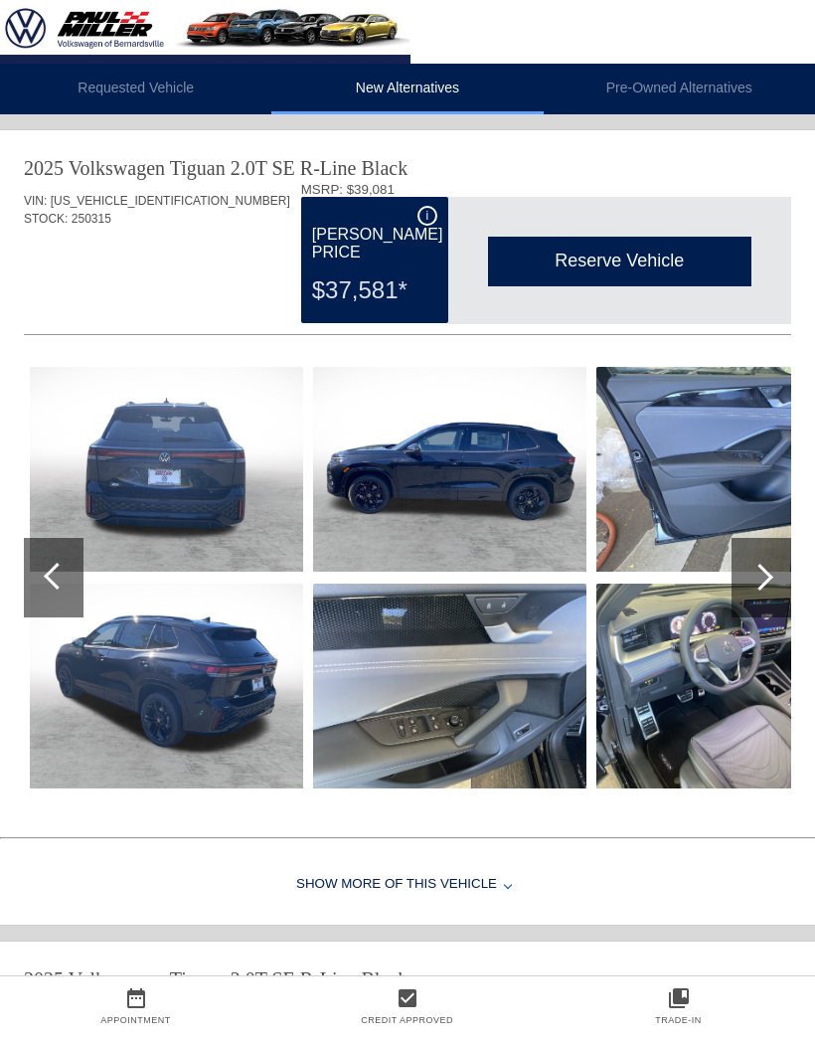
click at [60, 582] on div at bounding box center [57, 576] width 27 height 27
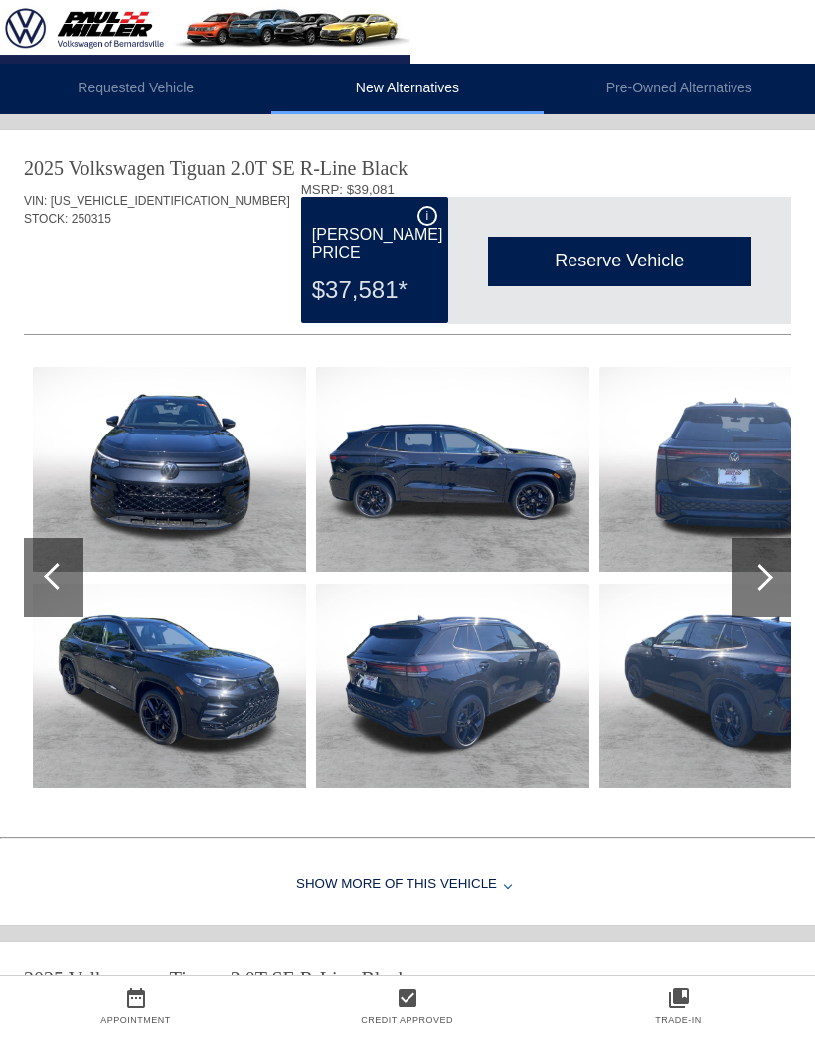
click at [146, 78] on li "Requested Vehicle" at bounding box center [135, 89] width 271 height 51
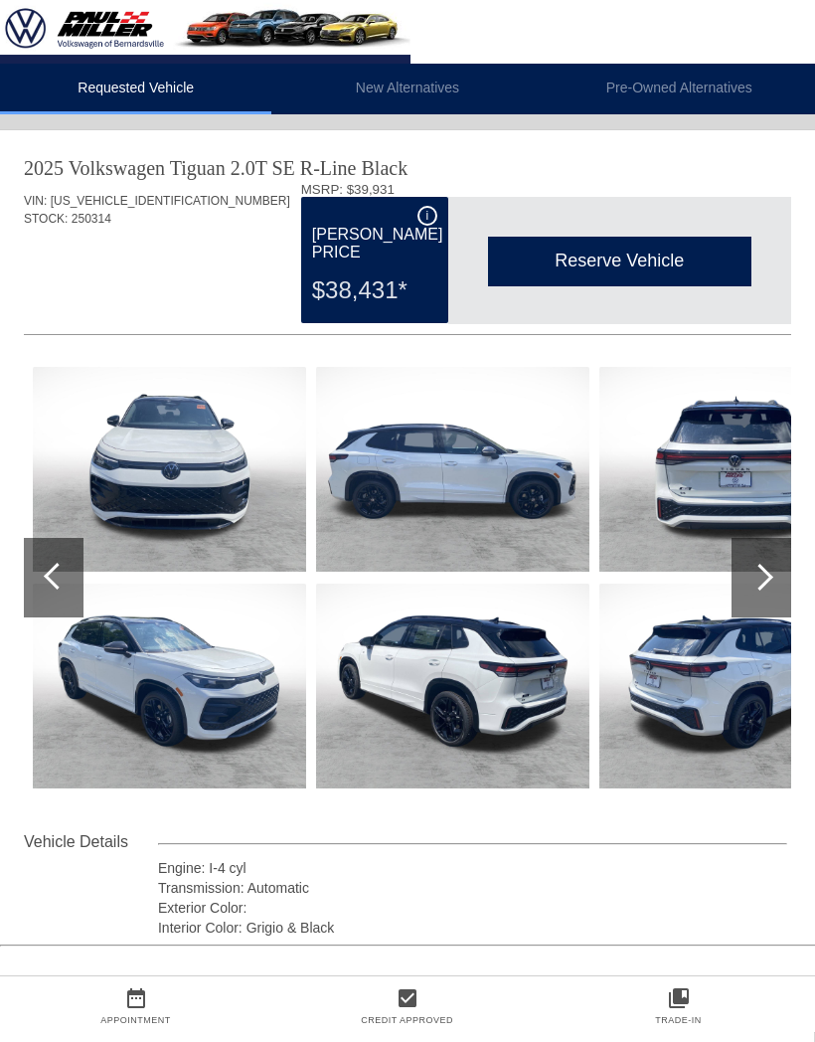
click at [428, 88] on li "New Alternatives" at bounding box center [406, 89] width 271 height 51
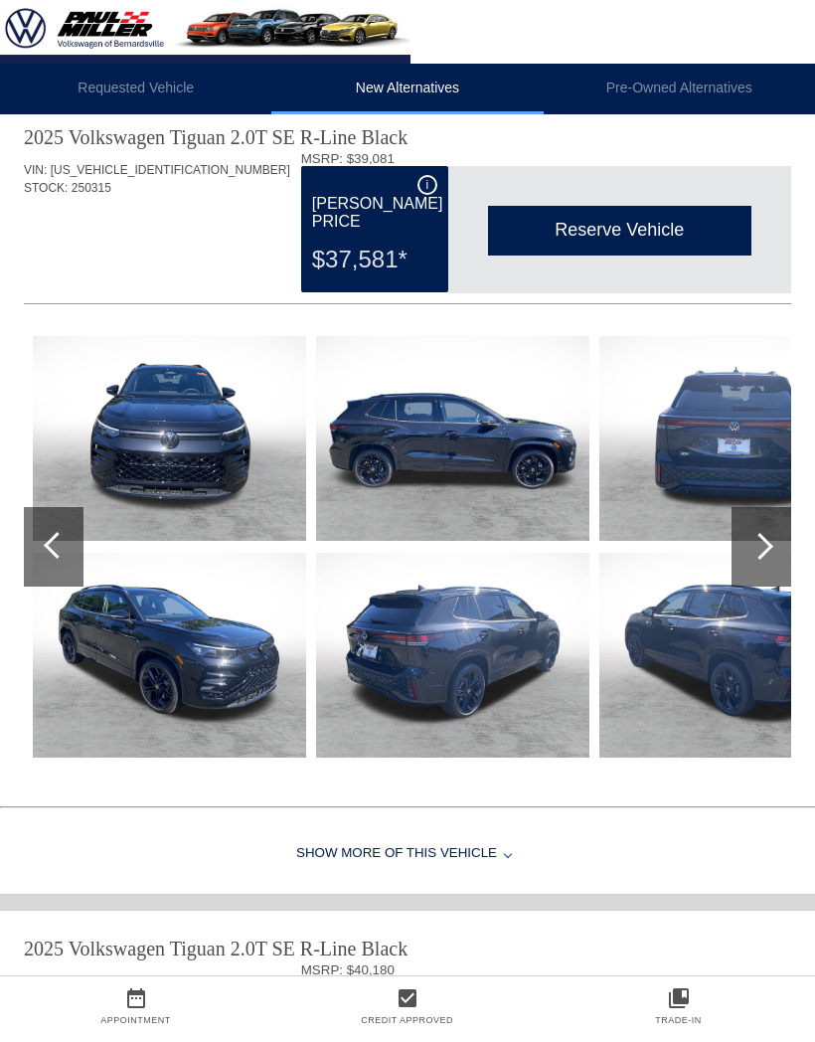
scroll to position [40, 0]
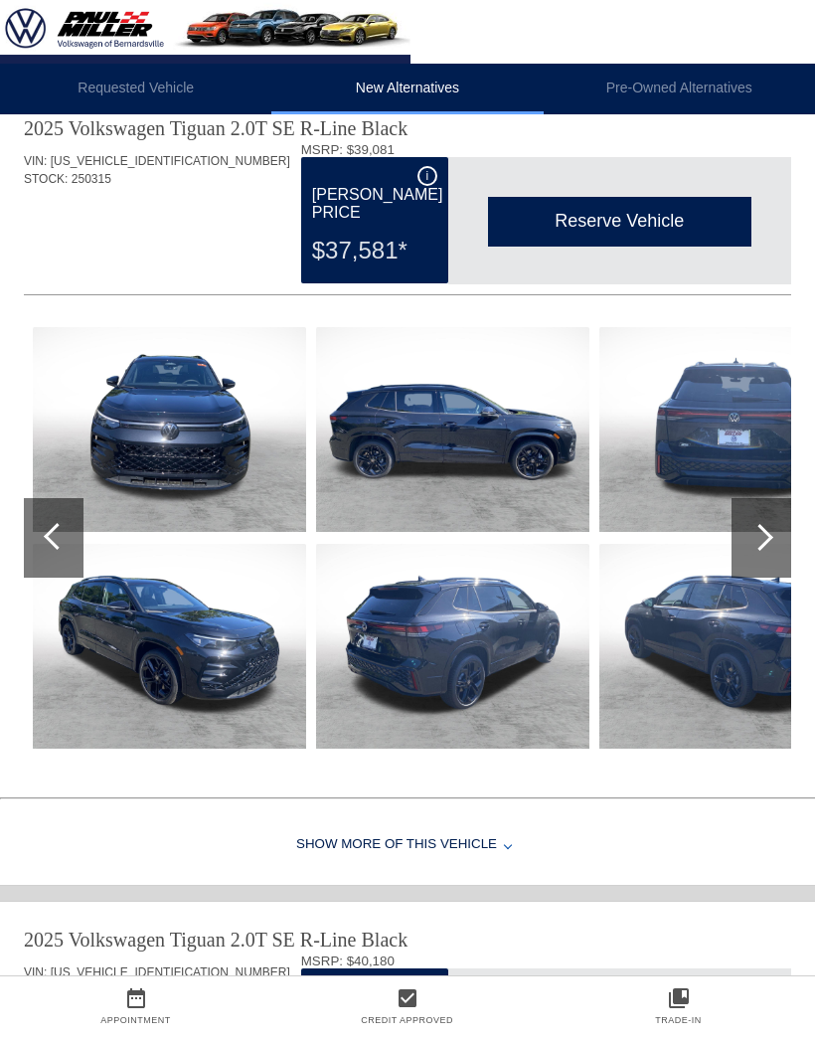
copy div "[US_VEHICLE_IDENTIFICATION_NUMBER]"
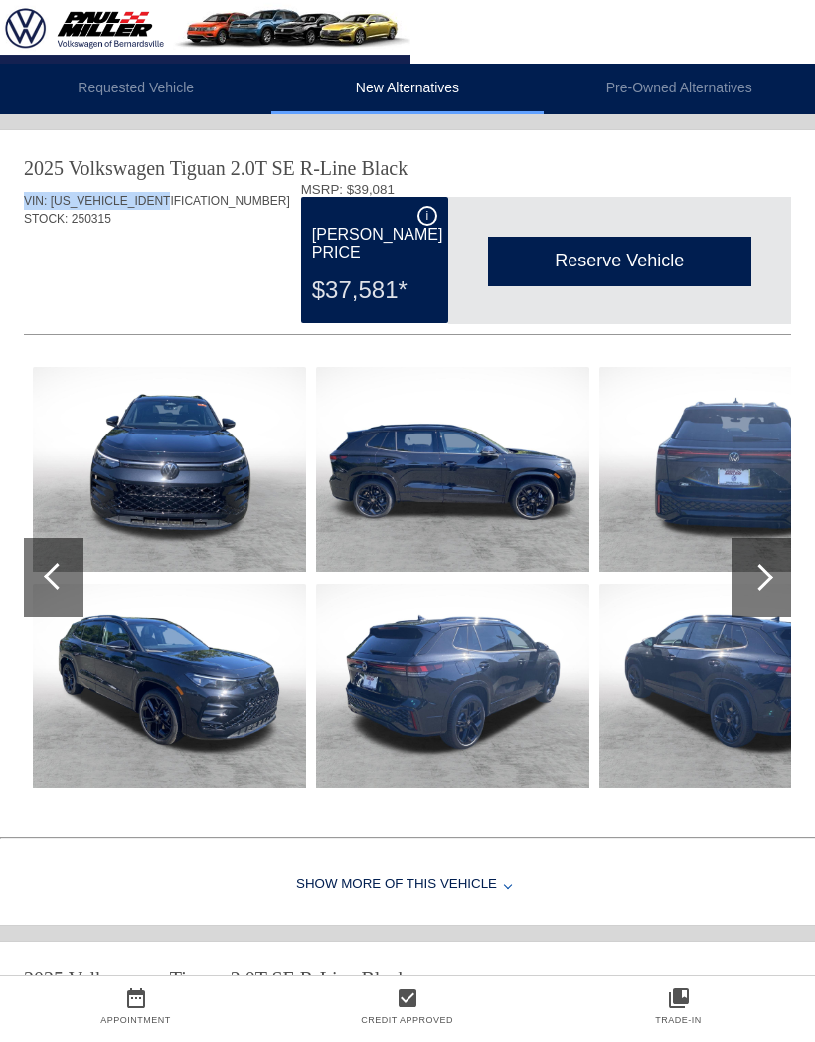
copy div "VIN: [US_VEHICLE_IDENTIFICATION_NUMBER]"
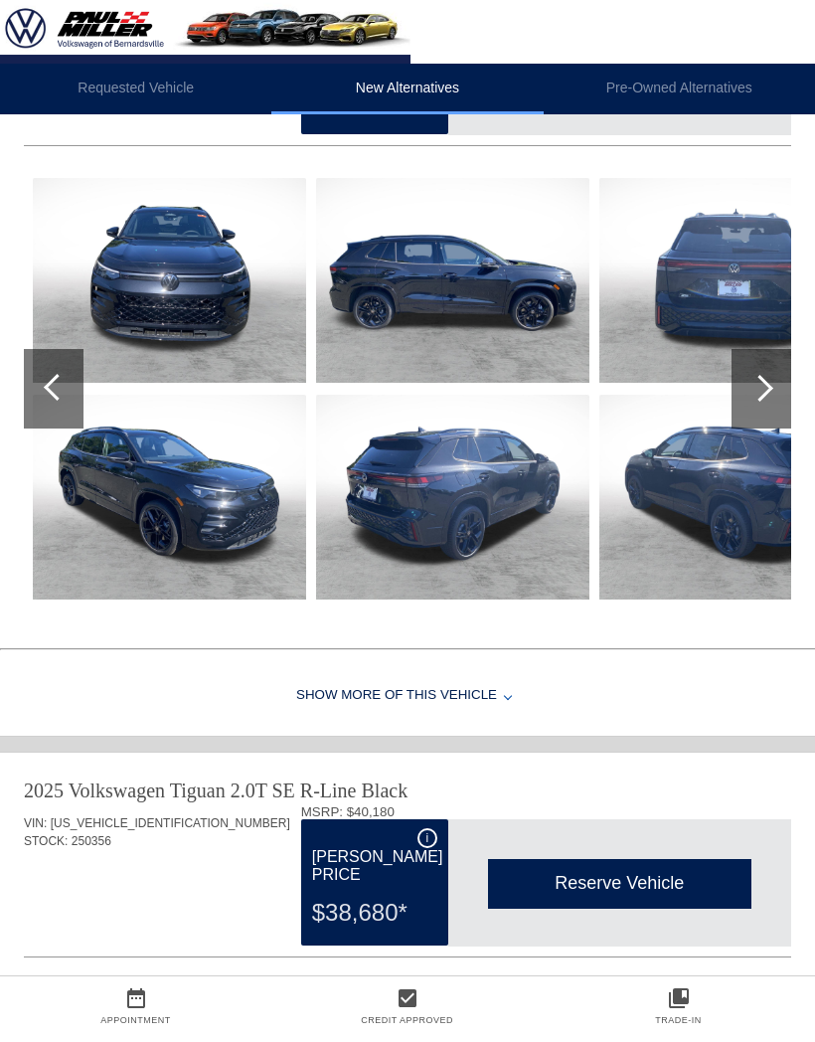
scroll to position [188, 0]
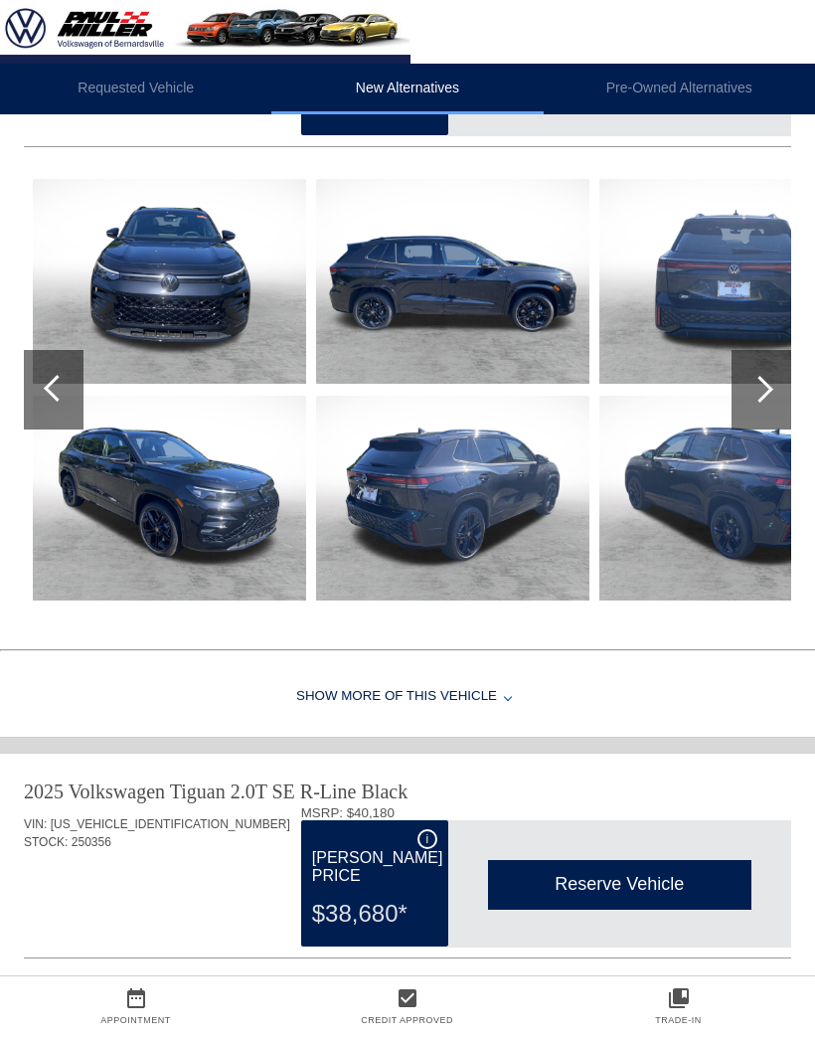
click at [639, 898] on div "Reserve Vehicle" at bounding box center [619, 884] width 263 height 49
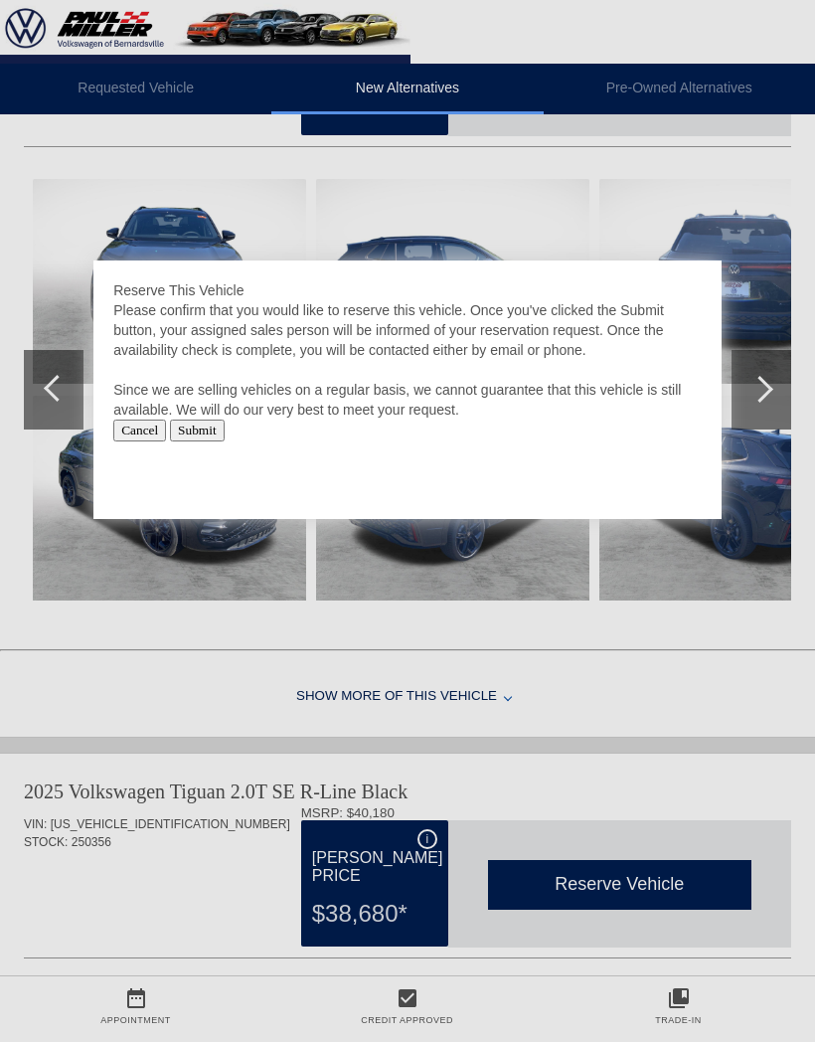
click at [636, 762] on div at bounding box center [407, 521] width 815 height 1042
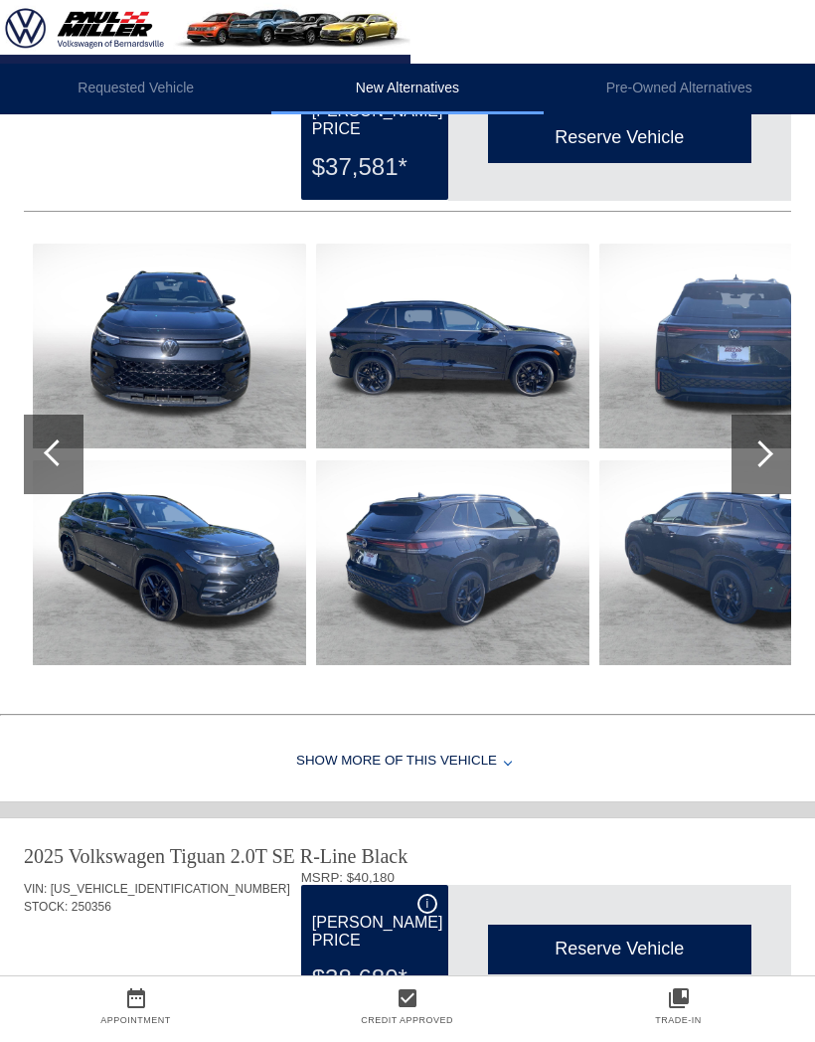
scroll to position [147, 0]
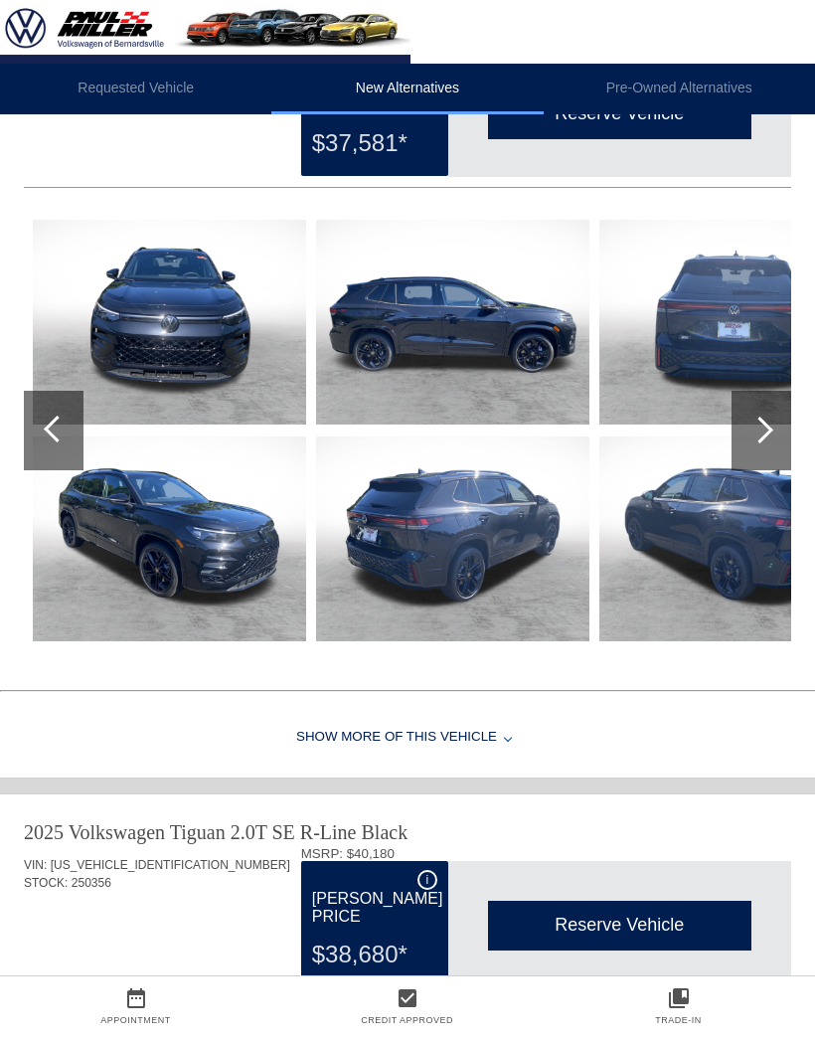
click at [366, 883] on div "[PERSON_NAME] Price" at bounding box center [374, 899] width 125 height 59
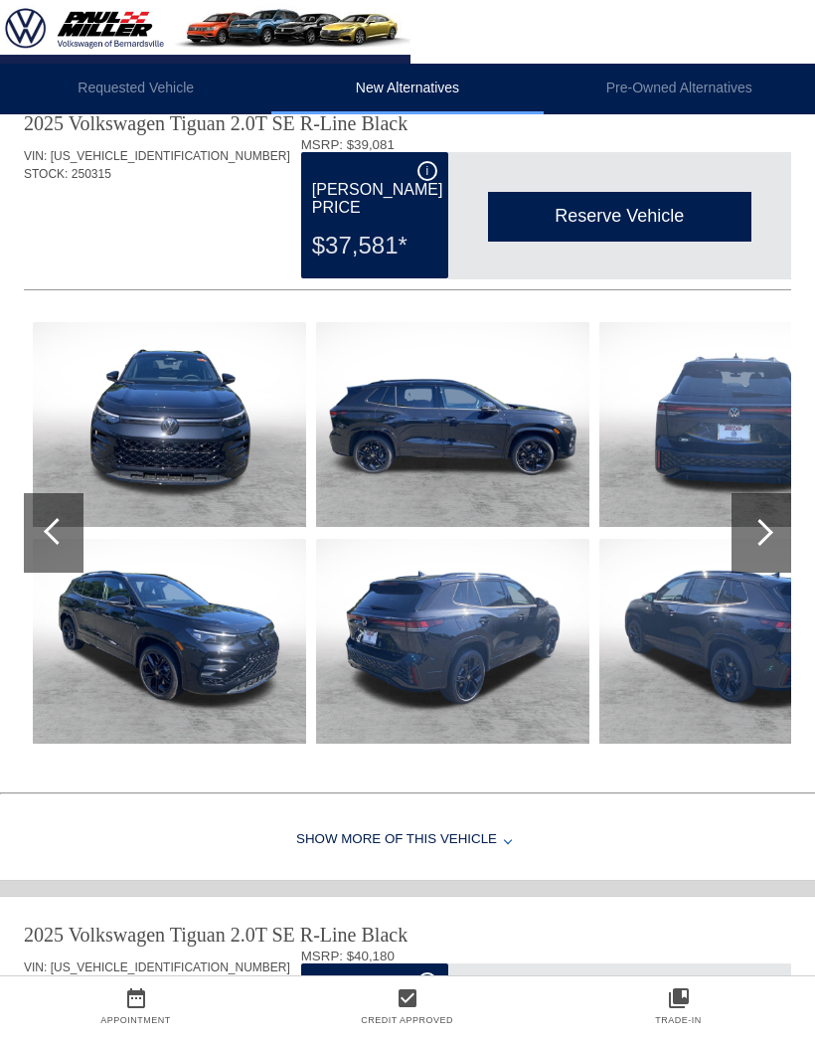
scroll to position [0, 0]
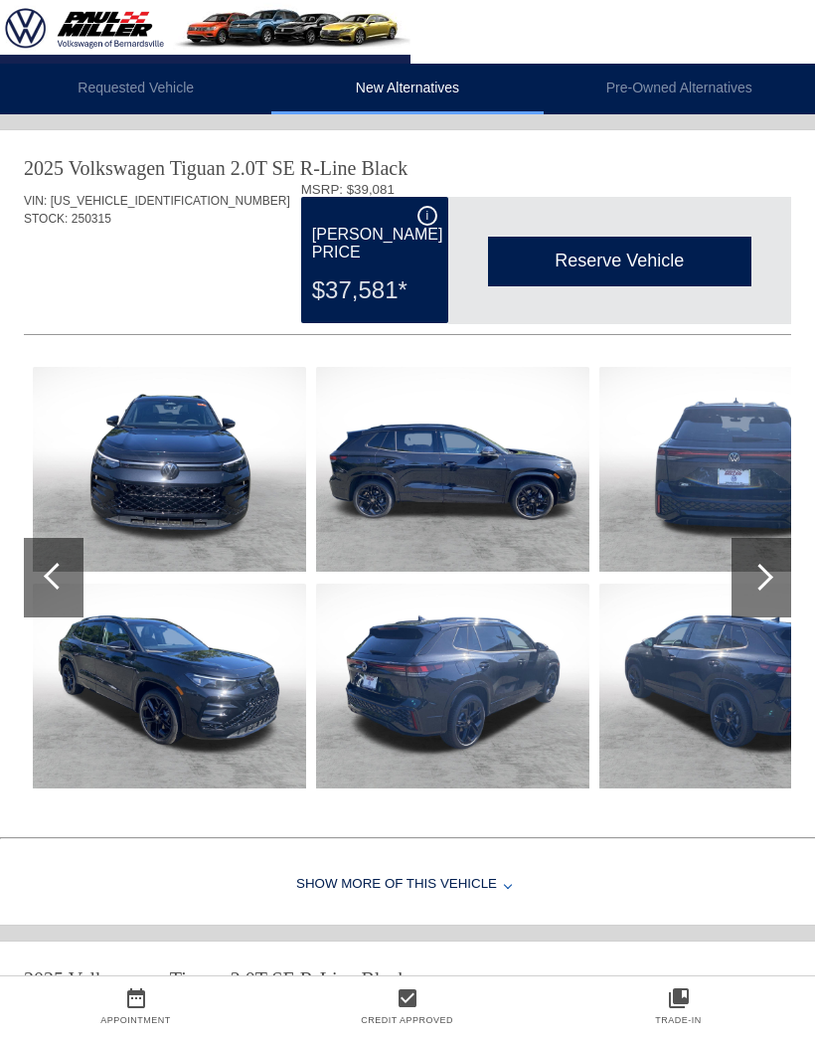
copy div "250315"
copy div "[US_VEHICLE_IDENTIFICATION_NUMBER]"
click at [649, 269] on div "Reserve Vehicle" at bounding box center [619, 261] width 263 height 49
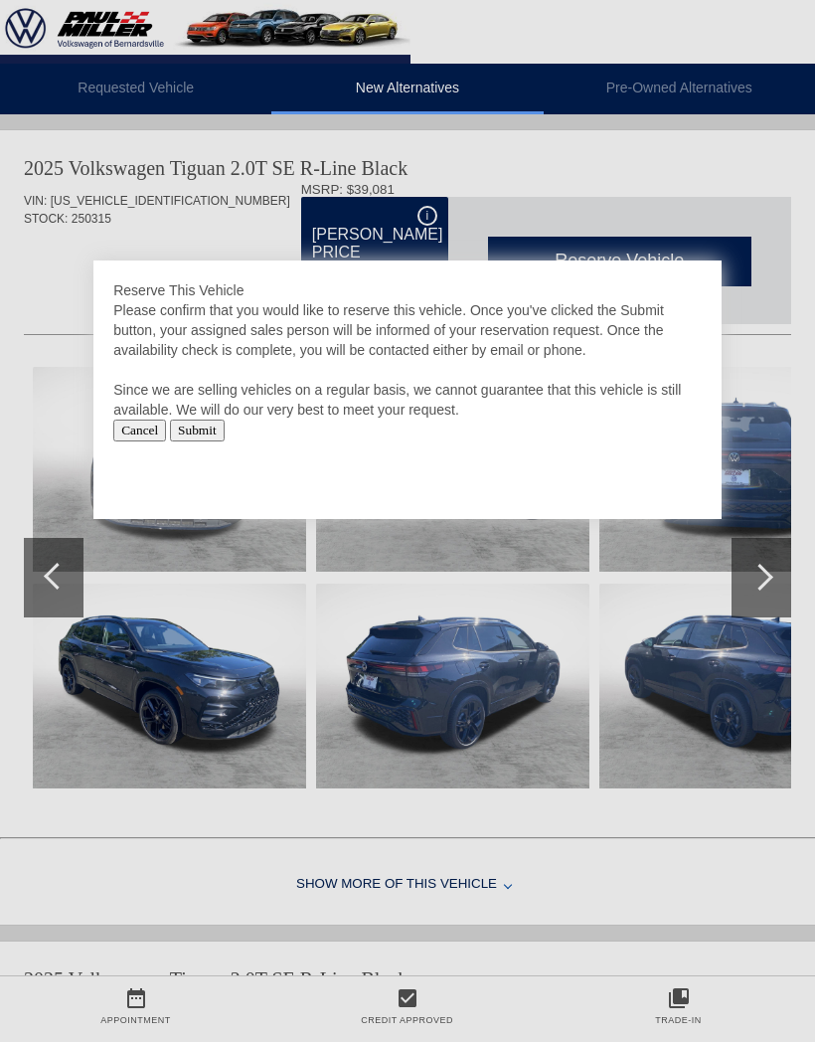
click at [225, 434] on input "Submit" at bounding box center [197, 431] width 55 height 22
